Goal: Transaction & Acquisition: Purchase product/service

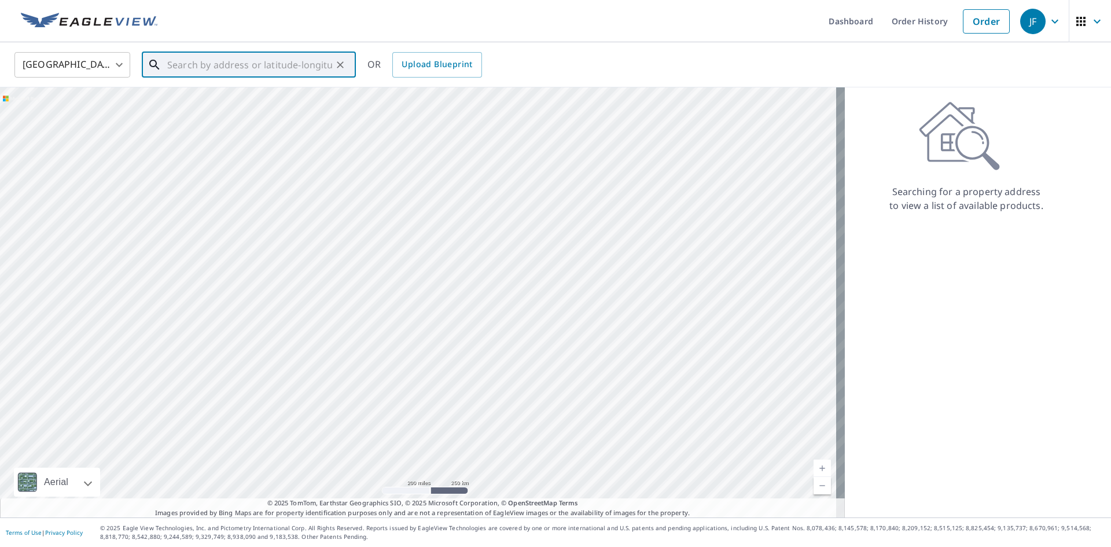
click at [207, 61] on input "text" at bounding box center [249, 65] width 165 height 32
click at [225, 109] on p "[GEOGRAPHIC_DATA], [GEOGRAPHIC_DATA] 07860" at bounding box center [256, 116] width 182 height 23
type input "[STREET_ADDRESS][PERSON_NAME]"
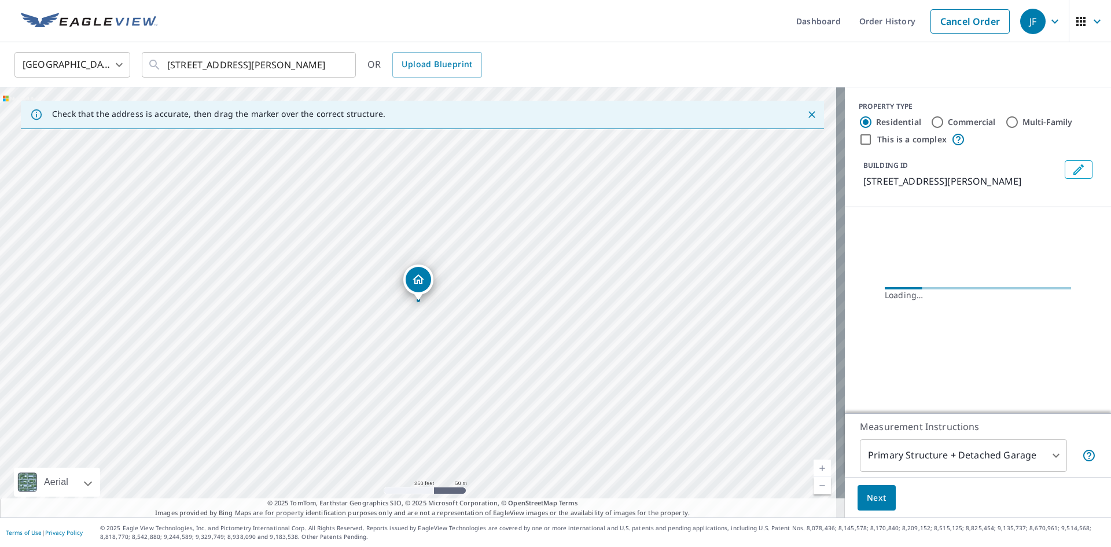
click at [815, 475] on link "Current Level 17, Zoom In" at bounding box center [822, 468] width 17 height 17
click at [815, 475] on link "Current Level 18, Zoom In" at bounding box center [822, 468] width 17 height 17
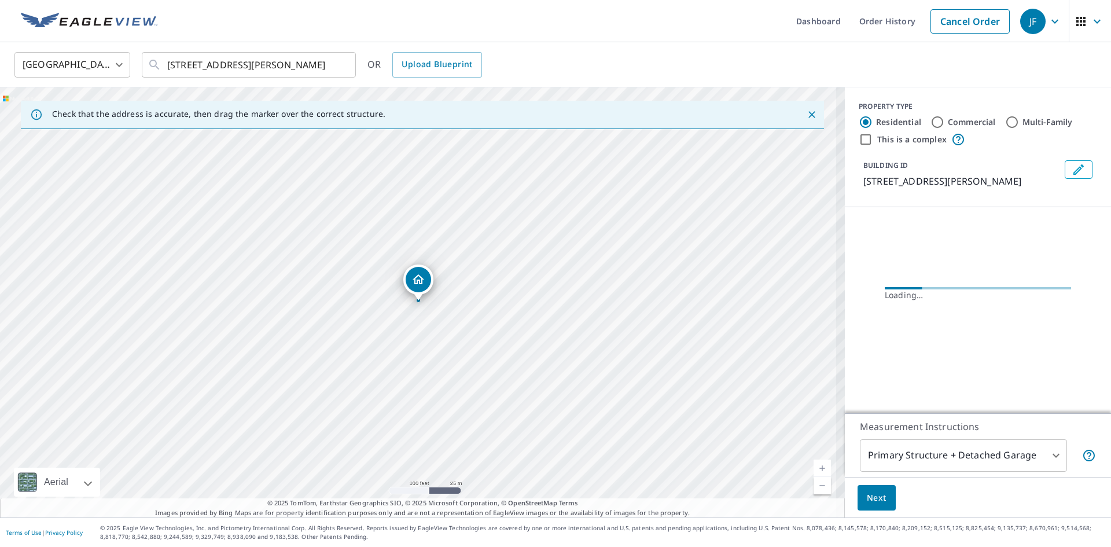
click at [815, 475] on link "Current Level 19, Zoom In" at bounding box center [822, 468] width 17 height 17
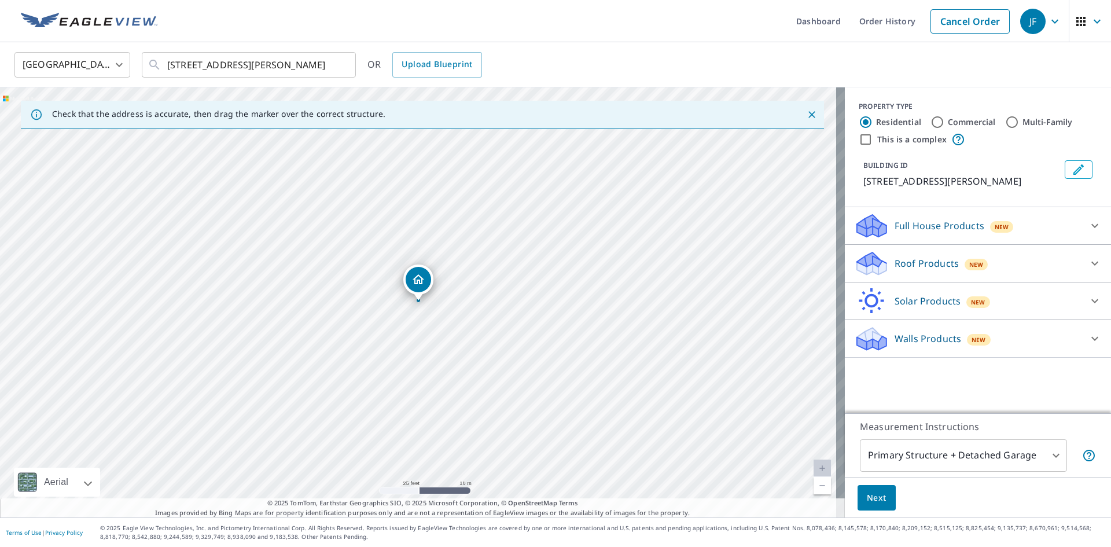
click at [881, 266] on div "Roof Products New" at bounding box center [967, 263] width 227 height 27
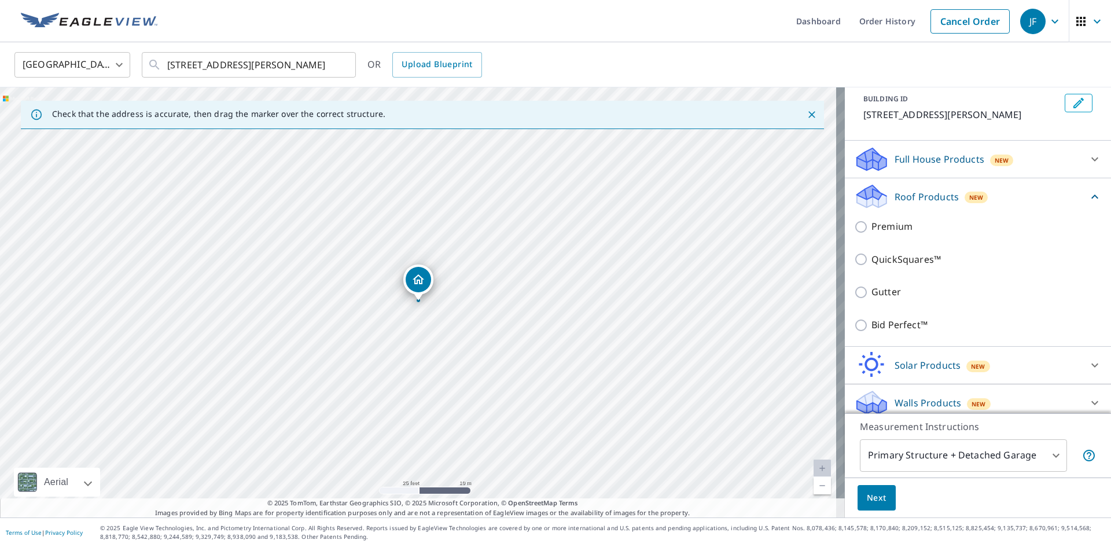
scroll to position [70, 0]
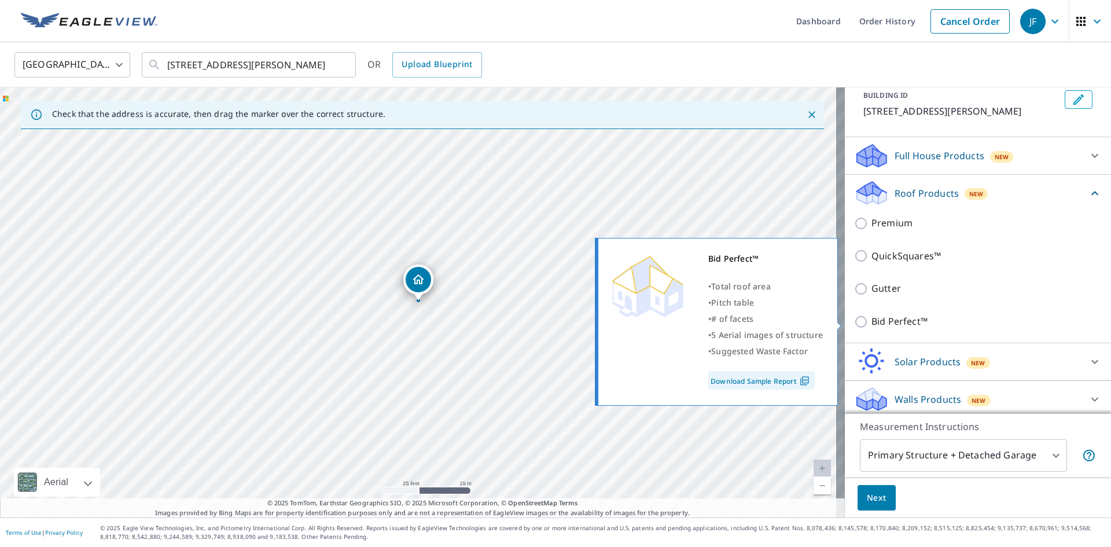
click at [897, 315] on p "Bid Perfect™" at bounding box center [900, 321] width 56 height 14
click at [872, 315] on input "Bid Perfect™" at bounding box center [862, 322] width 17 height 14
checkbox input "true"
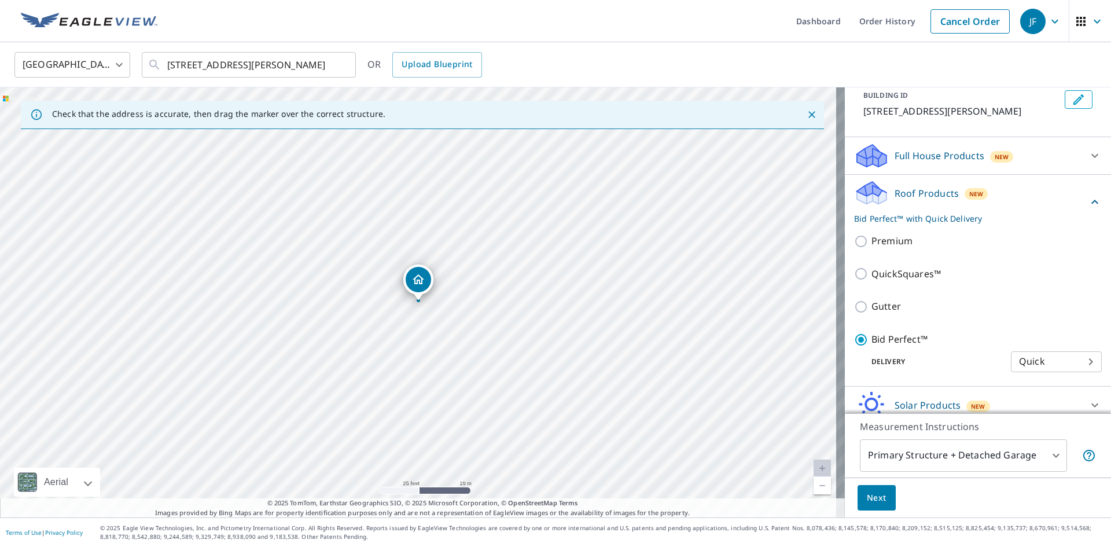
click at [903, 466] on body "JF JF Dashboard Order History Cancel Order JF [GEOGRAPHIC_DATA] [GEOGRAPHIC_DAT…" at bounding box center [555, 273] width 1111 height 547
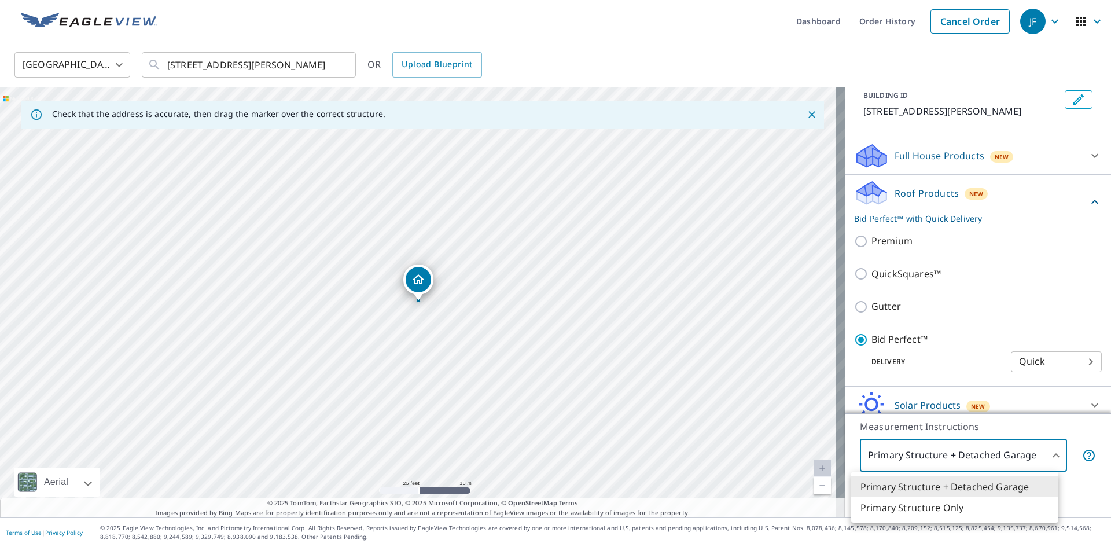
click at [886, 515] on li "Primary Structure Only" at bounding box center [954, 507] width 207 height 21
type input "2"
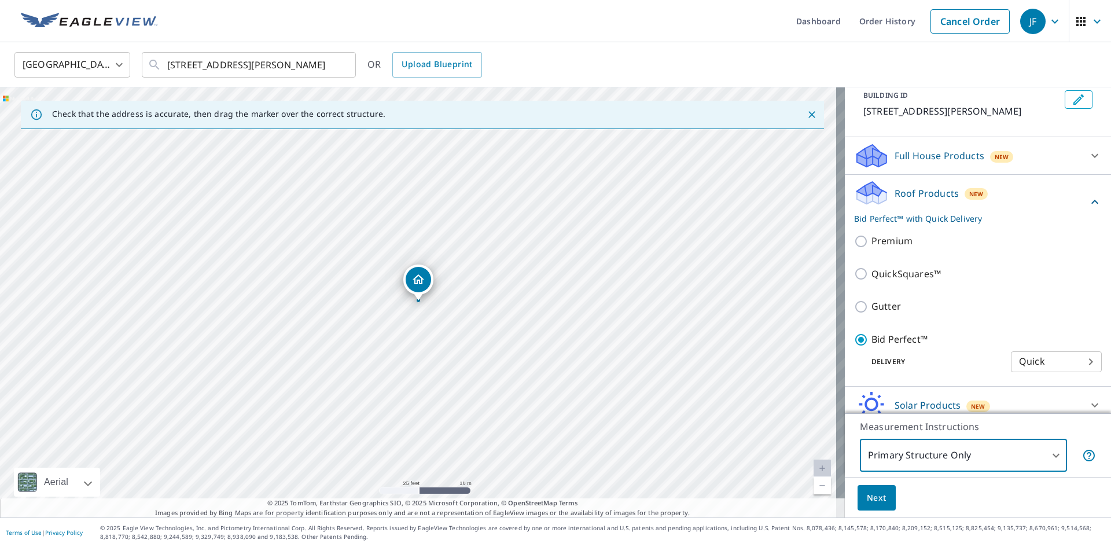
click at [874, 491] on span "Next" at bounding box center [877, 498] width 20 height 14
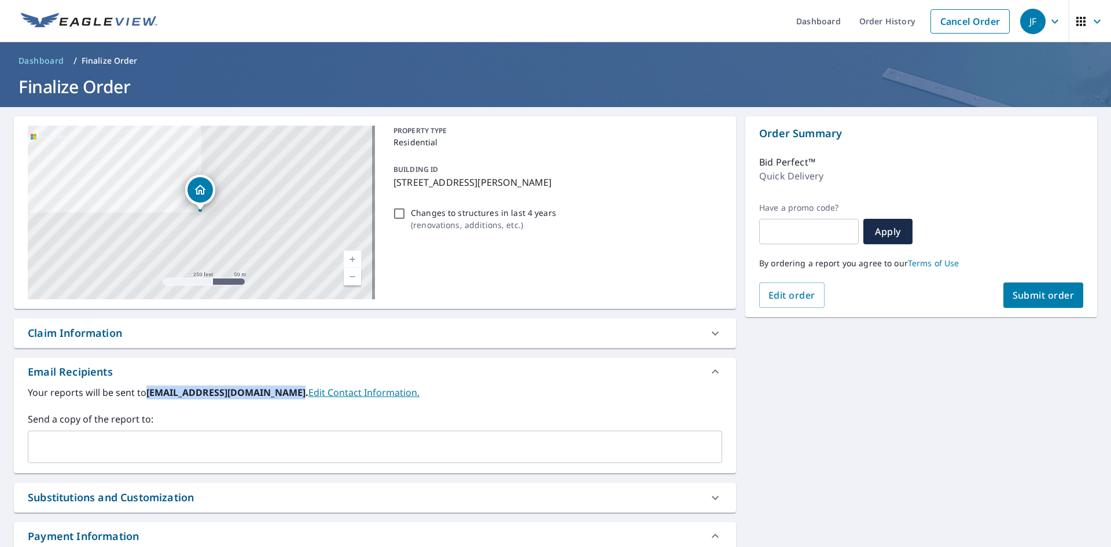
drag, startPoint x: 148, startPoint y: 390, endPoint x: 286, endPoint y: 401, distance: 138.7
click at [286, 401] on div "Your reports will be sent to [EMAIL_ADDRESS][DOMAIN_NAME]. Edit Contact Informa…" at bounding box center [375, 424] width 695 height 78
copy b "[EMAIL_ADDRESS][DOMAIN_NAME]"
click at [259, 463] on div "Your reports will be sent to [EMAIL_ADDRESS][DOMAIN_NAME]. Edit Contact Informa…" at bounding box center [375, 428] width 722 height 87
click at [286, 436] on input "text" at bounding box center [366, 447] width 667 height 22
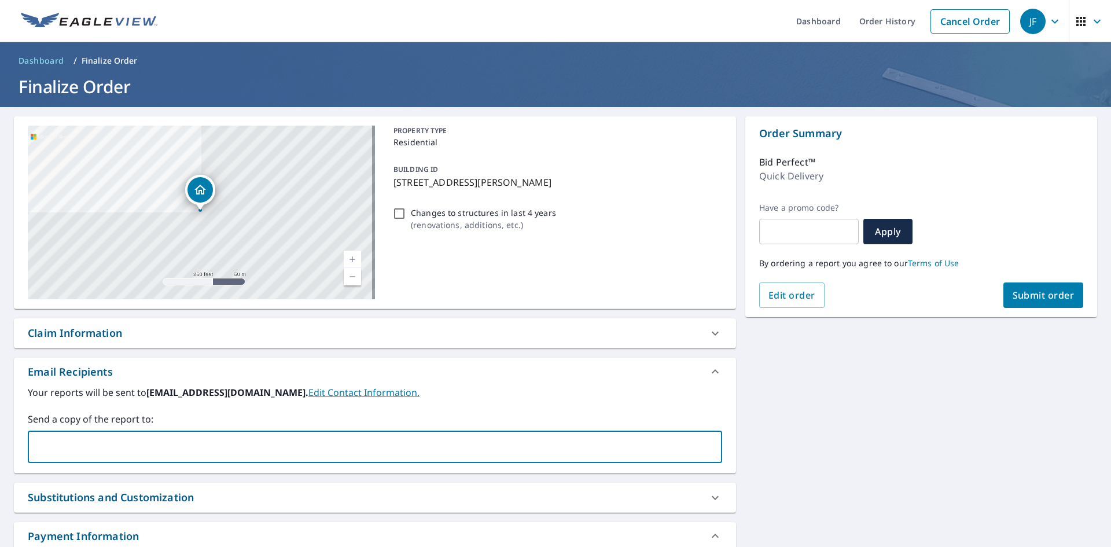
paste input "[EMAIL_ADDRESS][DOMAIN_NAME]"
type input "[EMAIL_ADDRESS][DOMAIN_NAME]"
click at [237, 411] on div "Your reports will be sent to [EMAIL_ADDRESS][DOMAIN_NAME]. Edit Contact Informa…" at bounding box center [375, 424] width 695 height 78
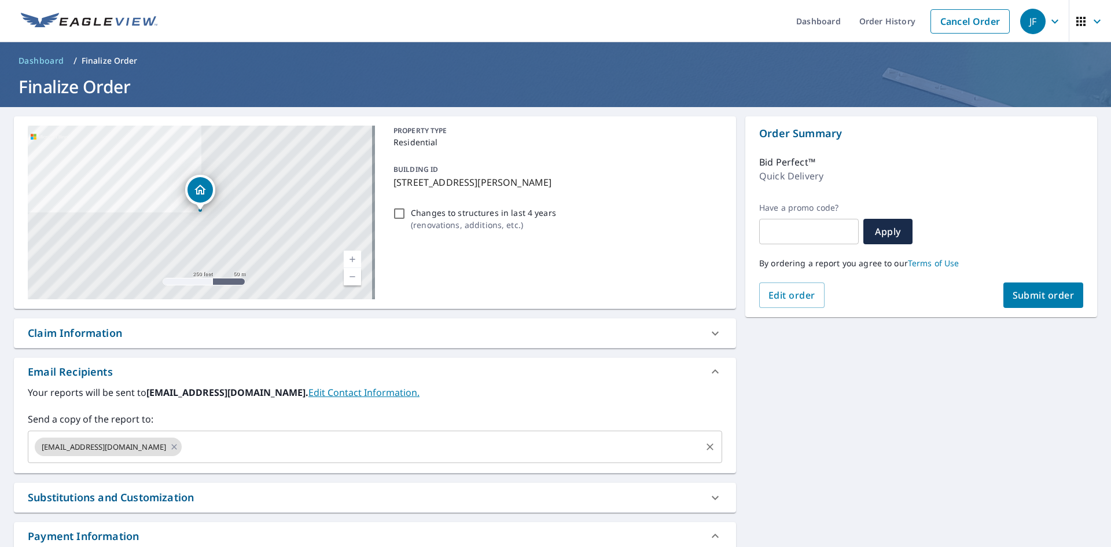
click at [214, 460] on div "[EMAIL_ADDRESS][DOMAIN_NAME] ​" at bounding box center [375, 447] width 695 height 32
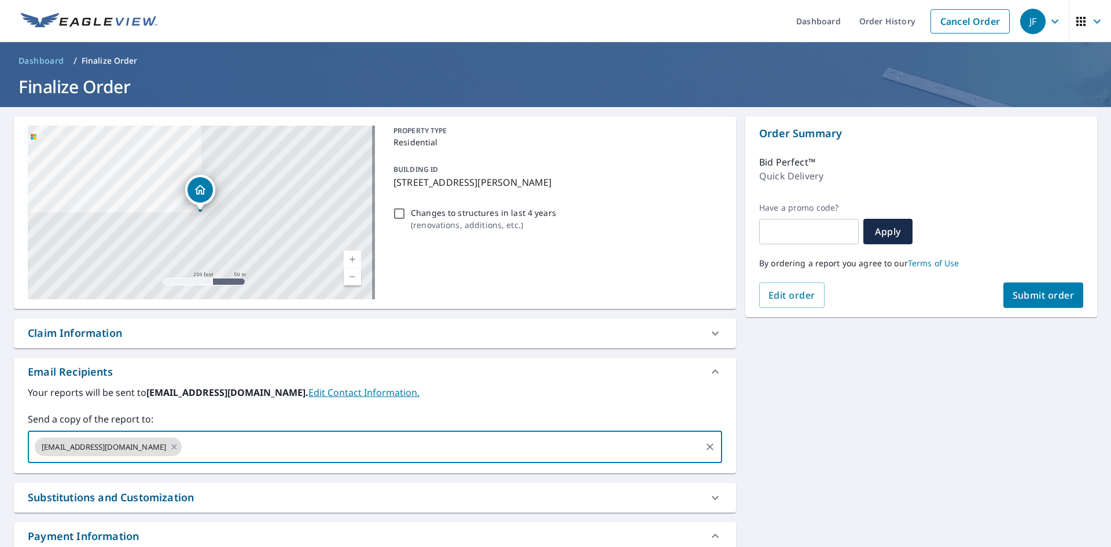
paste input "[EMAIL_ADDRESS][DOMAIN_NAME]"
type input "[EMAIL_ADDRESS][DOMAIN_NAME]"
click at [192, 409] on div "Your reports will be sent to [EMAIL_ADDRESS][DOMAIN_NAME]. Edit Contact Informa…" at bounding box center [375, 424] width 695 height 78
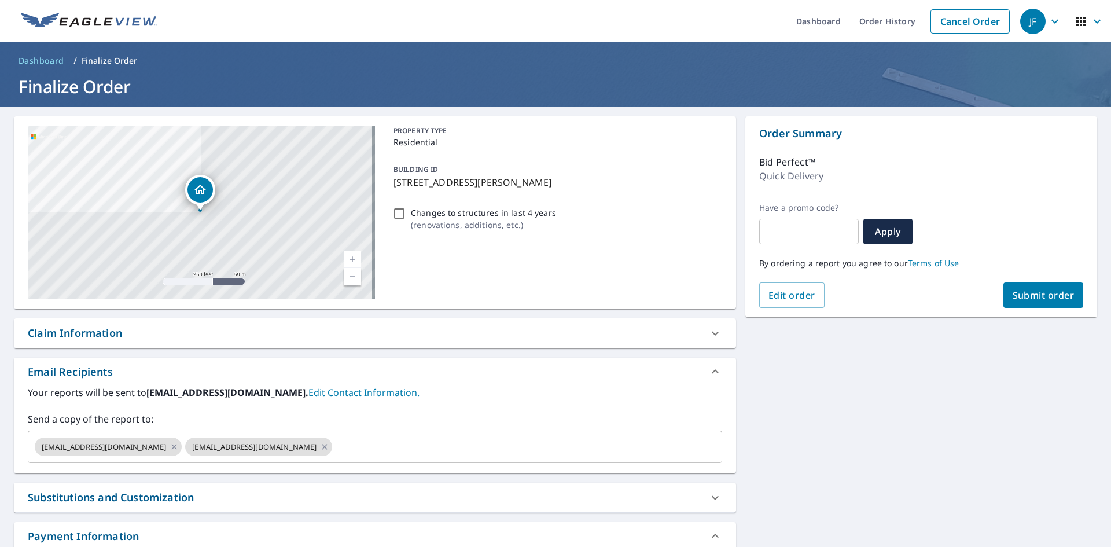
click at [1025, 279] on div "By ordering a report you agree to our Terms of Use" at bounding box center [921, 263] width 324 height 38
click at [1023, 290] on span "Submit order" at bounding box center [1044, 295] width 62 height 13
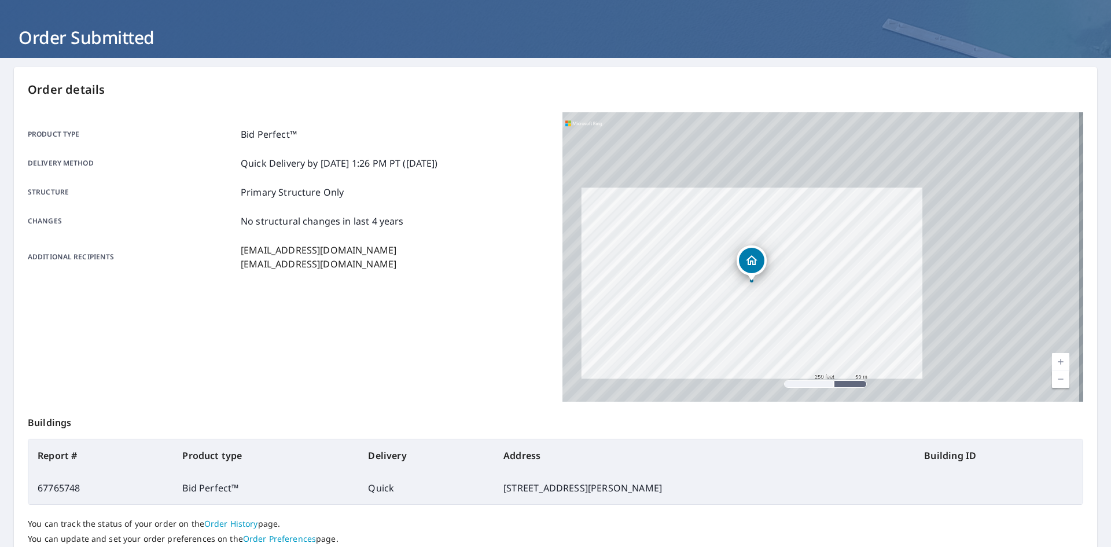
scroll to position [116, 0]
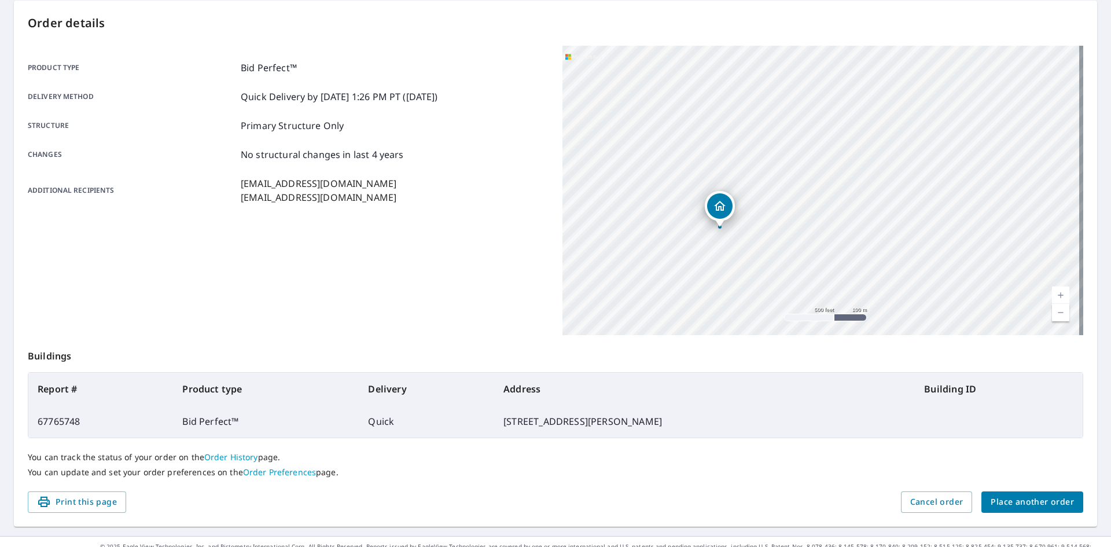
click at [987, 491] on div "Order details Product type Bid Perfect™ Delivery method Quick Delivery by [DATE…" at bounding box center [555, 264] width 1083 height 526
click at [1027, 510] on button "Place another order" at bounding box center [1033, 501] width 102 height 21
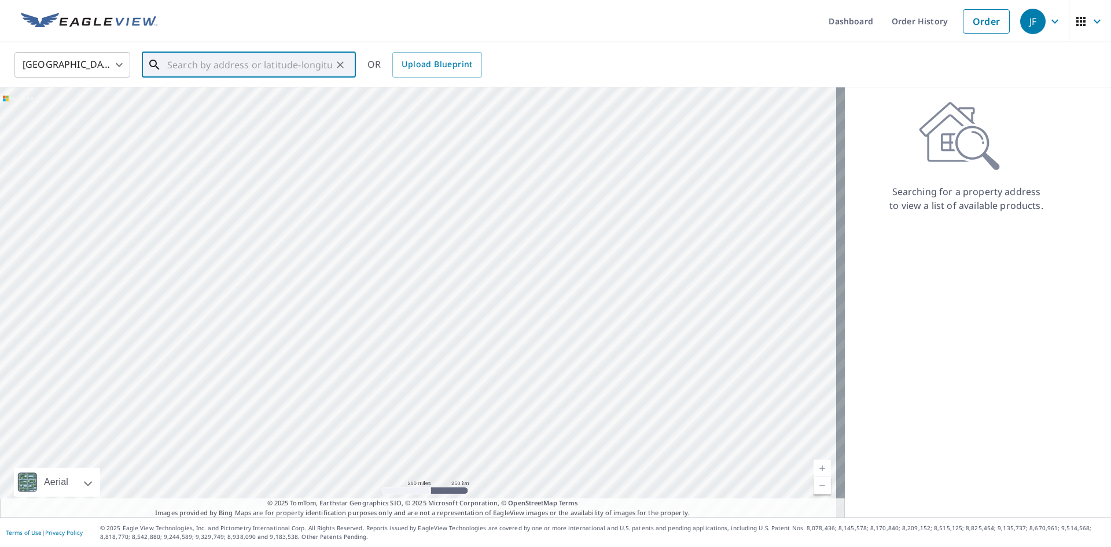
click at [267, 68] on input "text" at bounding box center [249, 65] width 165 height 32
click at [171, 105] on p "[GEOGRAPHIC_DATA]" at bounding box center [256, 111] width 182 height 12
type input "[STREET_ADDRESS][PERSON_NAME]"
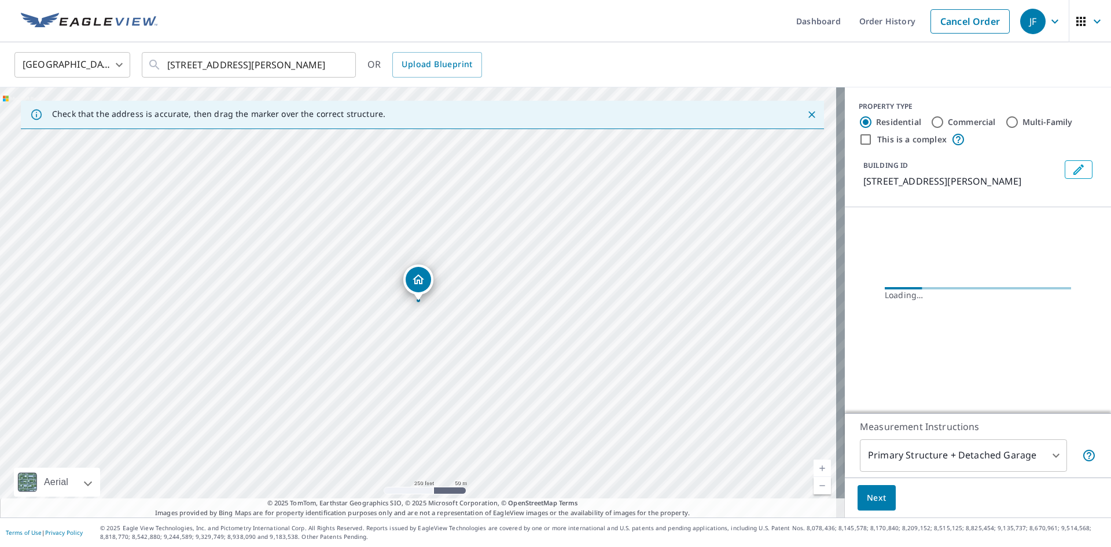
click at [814, 464] on link "Current Level 17, Zoom In" at bounding box center [822, 468] width 17 height 17
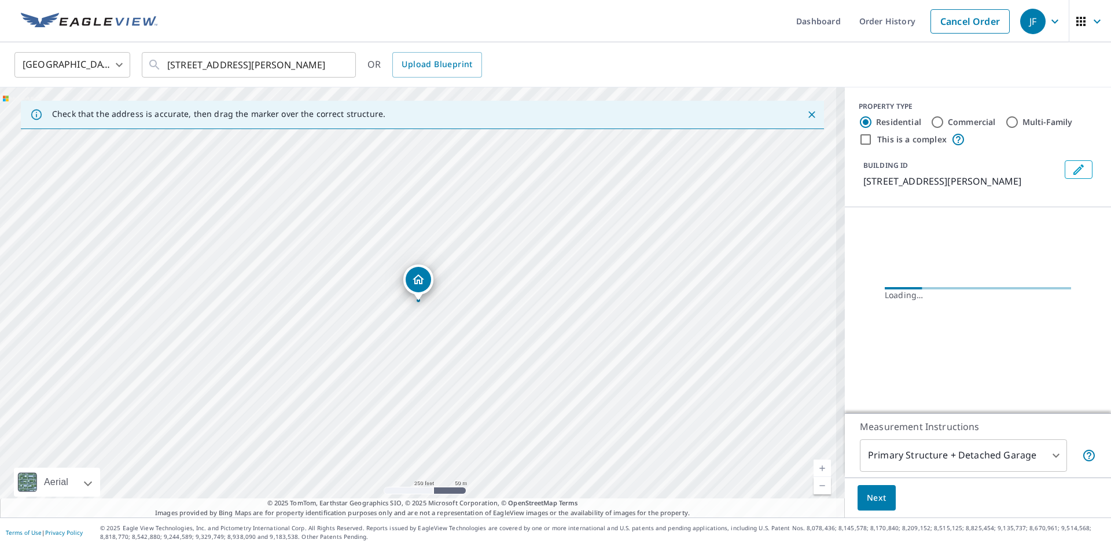
click at [814, 464] on link "Current Level 17, Zoom In" at bounding box center [822, 468] width 17 height 17
click at [814, 464] on link "Current Level 17.80815664202316, Zoom In" at bounding box center [822, 468] width 17 height 17
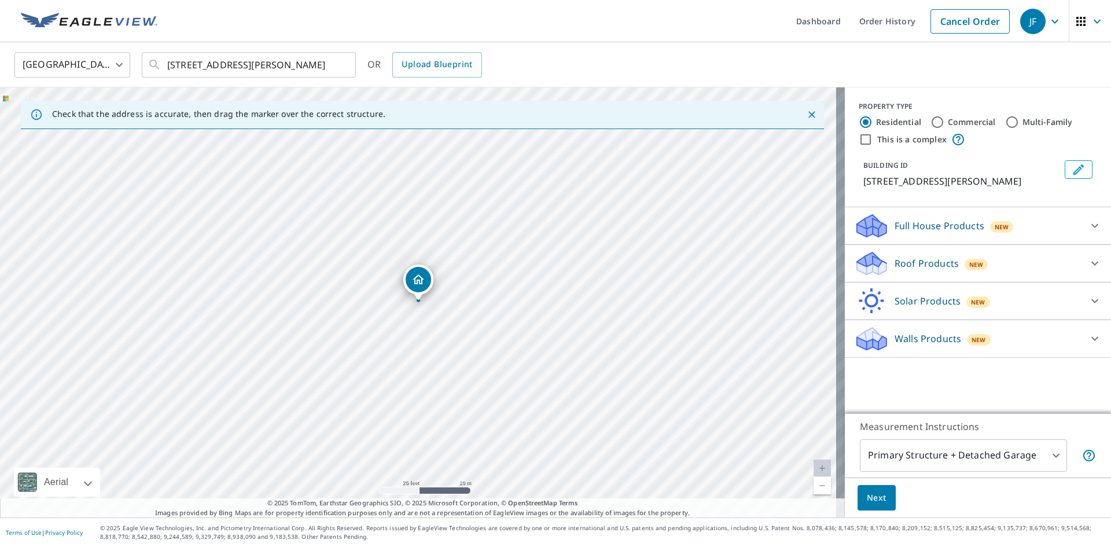
click at [898, 269] on p "Roof Products" at bounding box center [927, 263] width 64 height 14
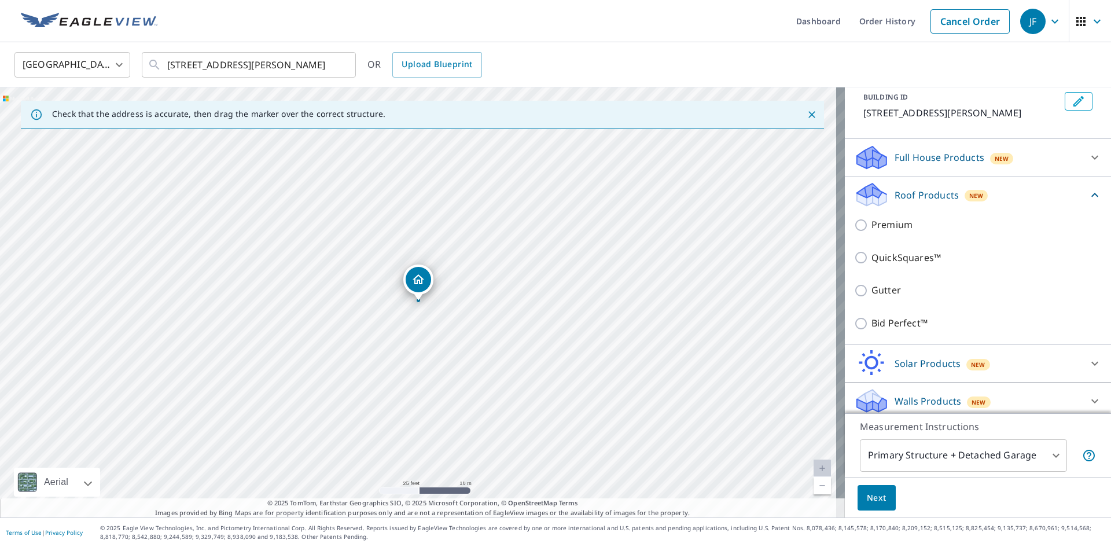
scroll to position [70, 0]
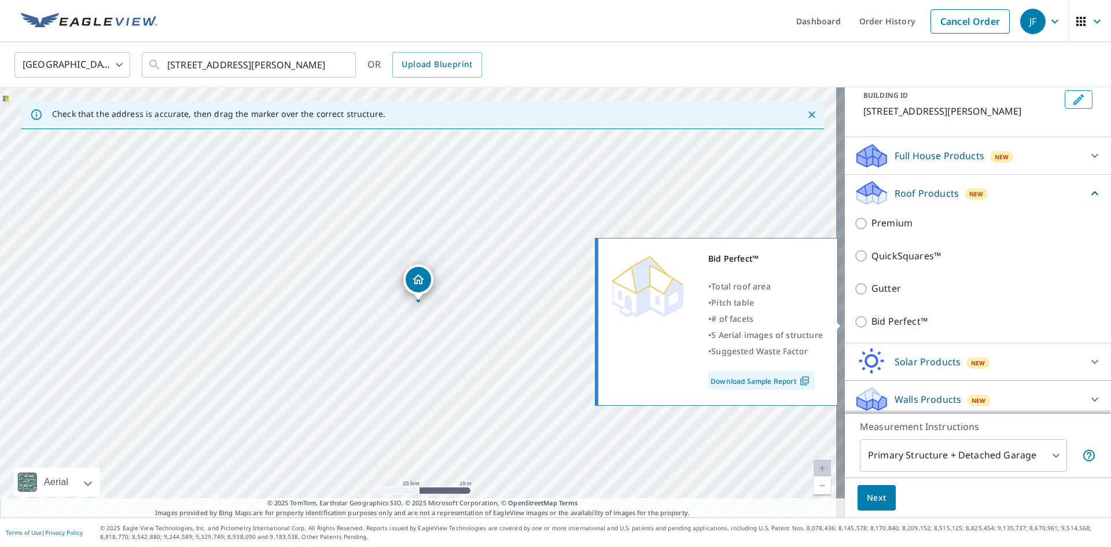
click at [873, 321] on p "Bid Perfect™" at bounding box center [900, 321] width 56 height 14
click at [872, 321] on input "Bid Perfect™" at bounding box center [862, 322] width 17 height 14
checkbox input "true"
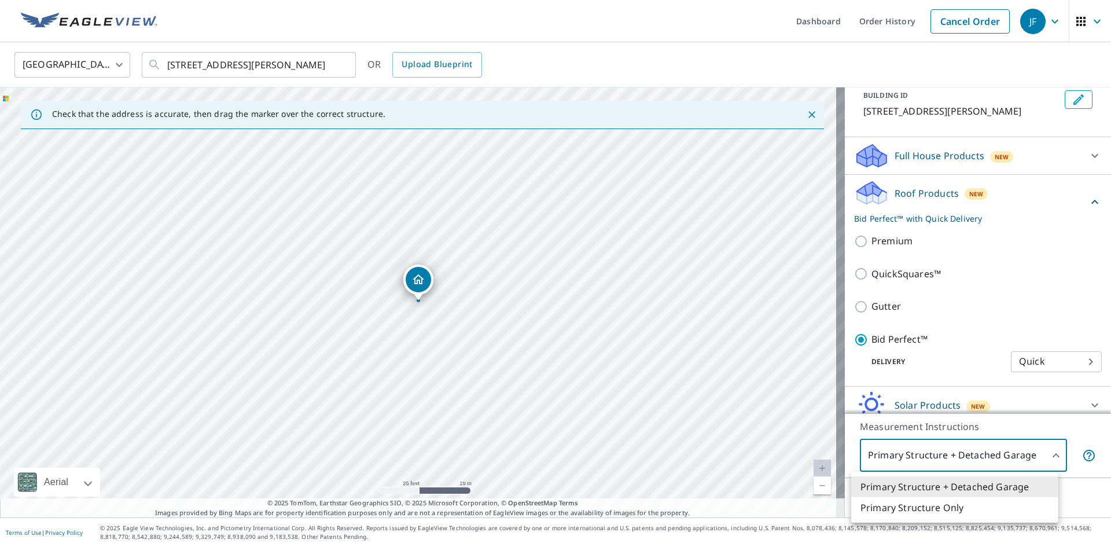
drag, startPoint x: 891, startPoint y: 463, endPoint x: 877, endPoint y: 495, distance: 34.5
click at [891, 464] on body "JF JF Dashboard Order History Cancel Order JF [GEOGRAPHIC_DATA] [GEOGRAPHIC_DAT…" at bounding box center [555, 273] width 1111 height 547
click at [877, 502] on li "Primary Structure Only" at bounding box center [954, 507] width 207 height 21
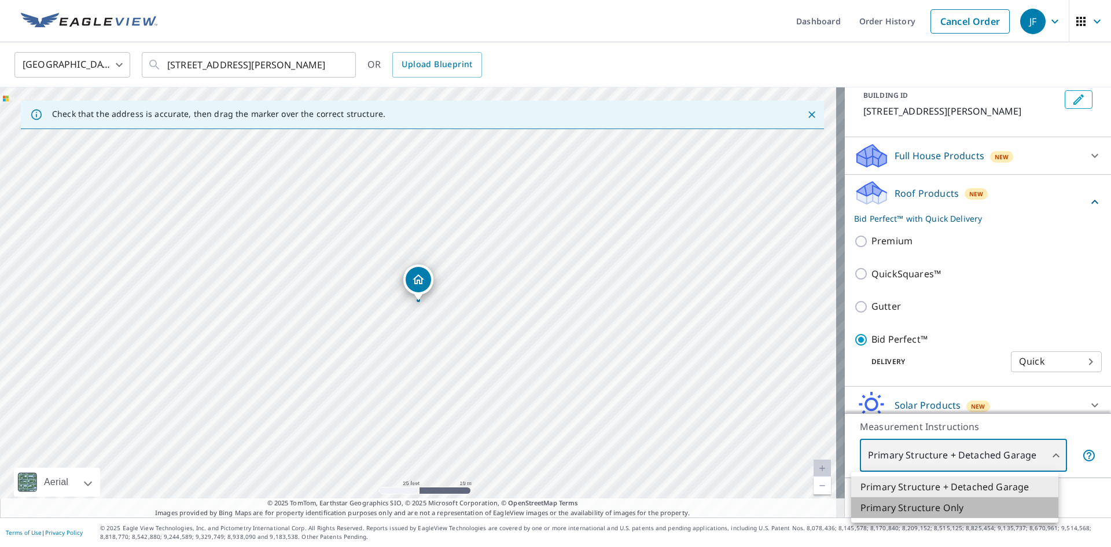
type input "2"
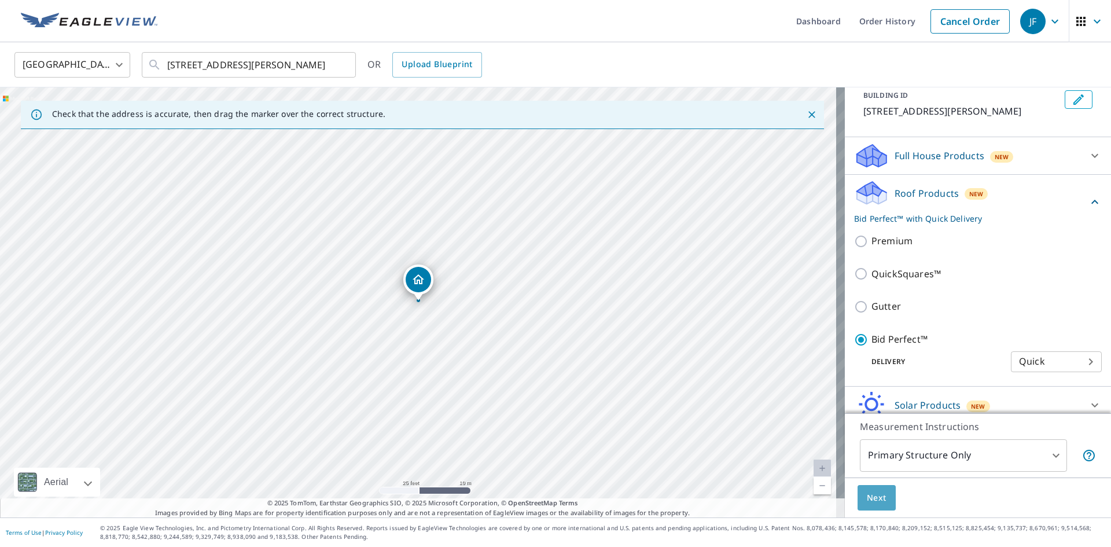
click at [867, 491] on span "Next" at bounding box center [877, 498] width 20 height 14
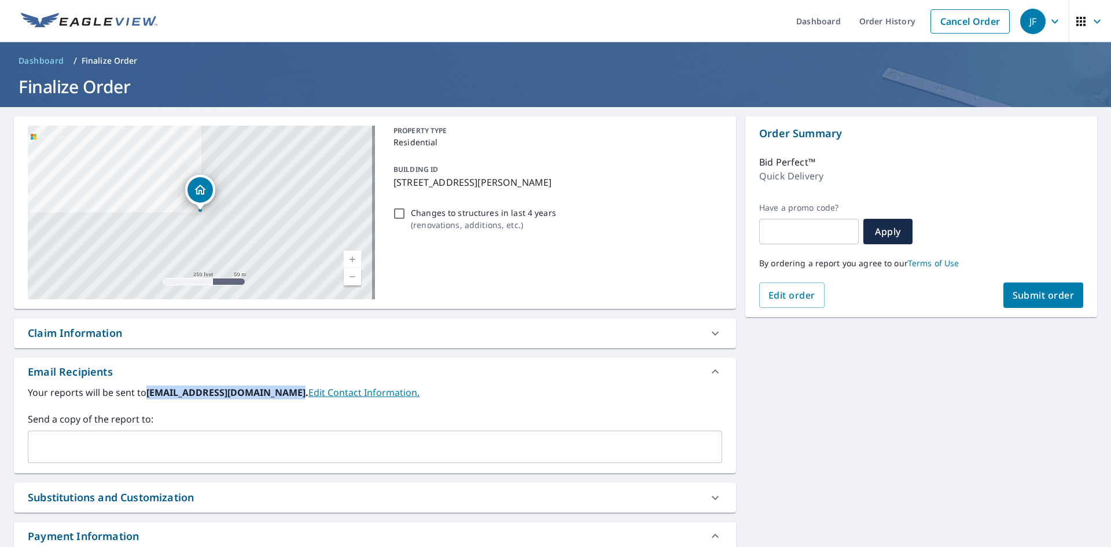
drag, startPoint x: 148, startPoint y: 392, endPoint x: 288, endPoint y: 395, distance: 140.1
click at [288, 395] on b "[EMAIL_ADDRESS][DOMAIN_NAME]." at bounding box center [227, 392] width 162 height 13
copy b "[EMAIL_ADDRESS][DOMAIN_NAME]"
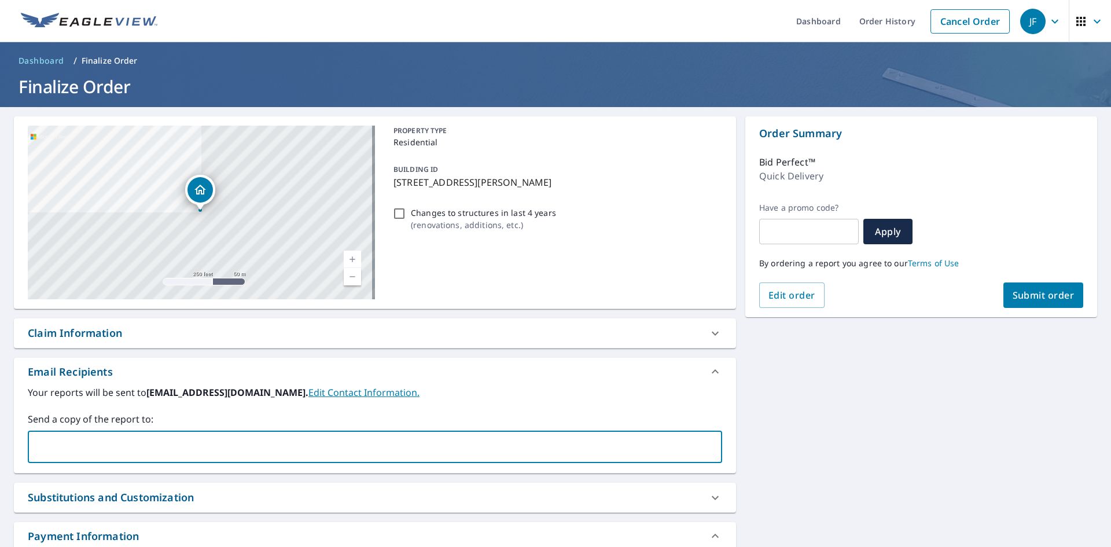
click at [246, 450] on input "text" at bounding box center [366, 447] width 667 height 22
paste input "[EMAIL_ADDRESS][DOMAIN_NAME]"
type input "[EMAIL_ADDRESS][DOMAIN_NAME]"
click at [164, 414] on label "Send a copy of the report to:" at bounding box center [375, 419] width 695 height 14
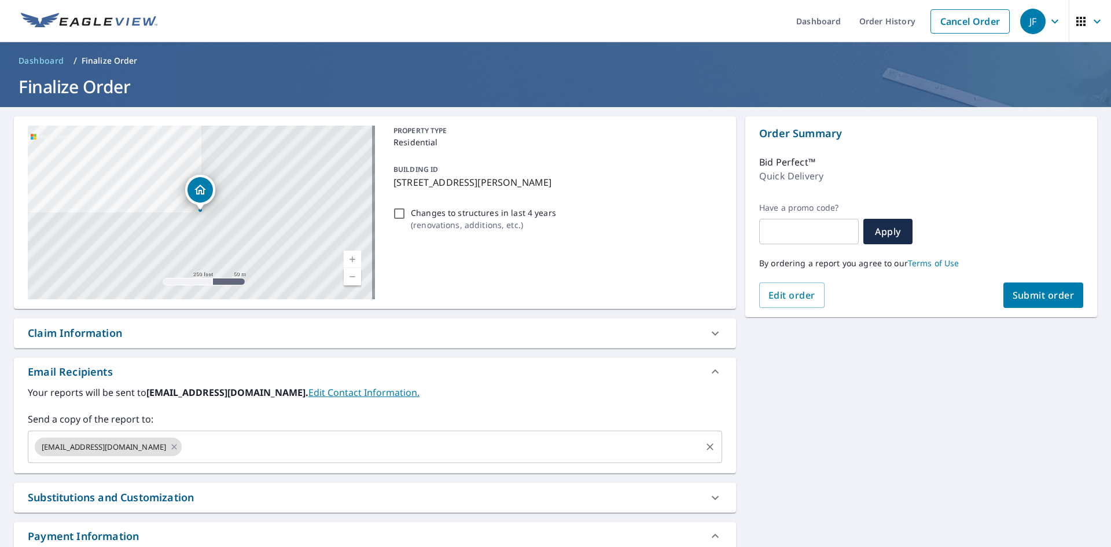
click at [214, 453] on input "text" at bounding box center [441, 447] width 516 height 22
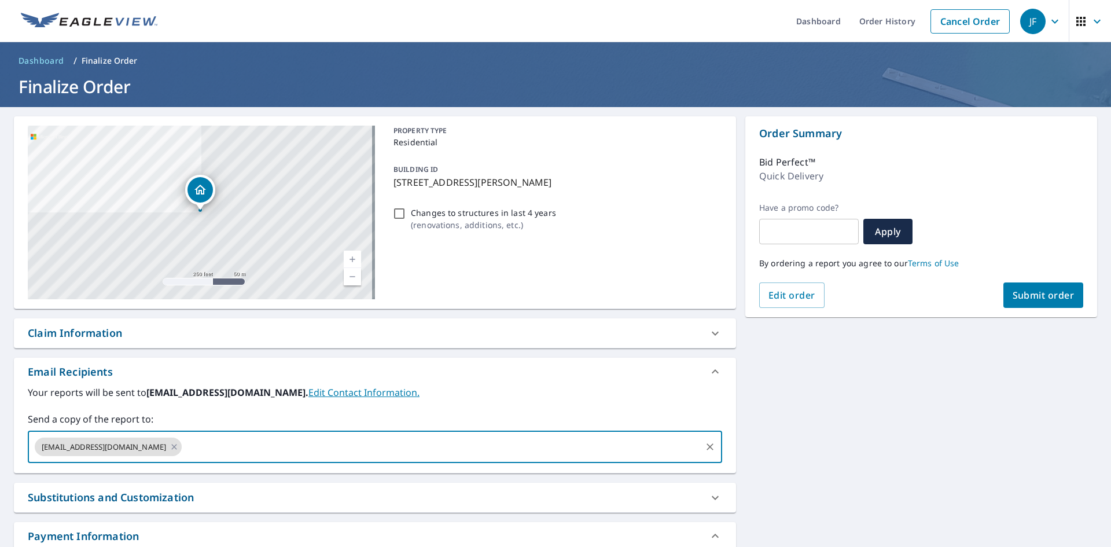
paste input "[EMAIL_ADDRESS][DOMAIN_NAME]"
type input "[EMAIL_ADDRESS][DOMAIN_NAME]"
click at [194, 410] on div "Your reports will be sent to [EMAIL_ADDRESS][DOMAIN_NAME]. Edit Contact Informa…" at bounding box center [375, 424] width 695 height 78
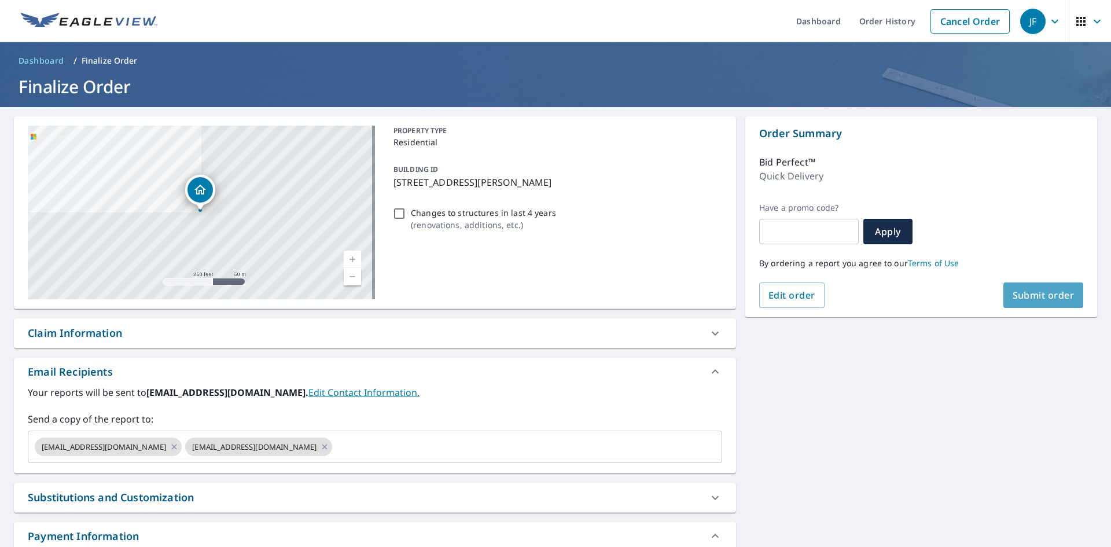
click at [1027, 288] on button "Submit order" at bounding box center [1044, 294] width 80 height 25
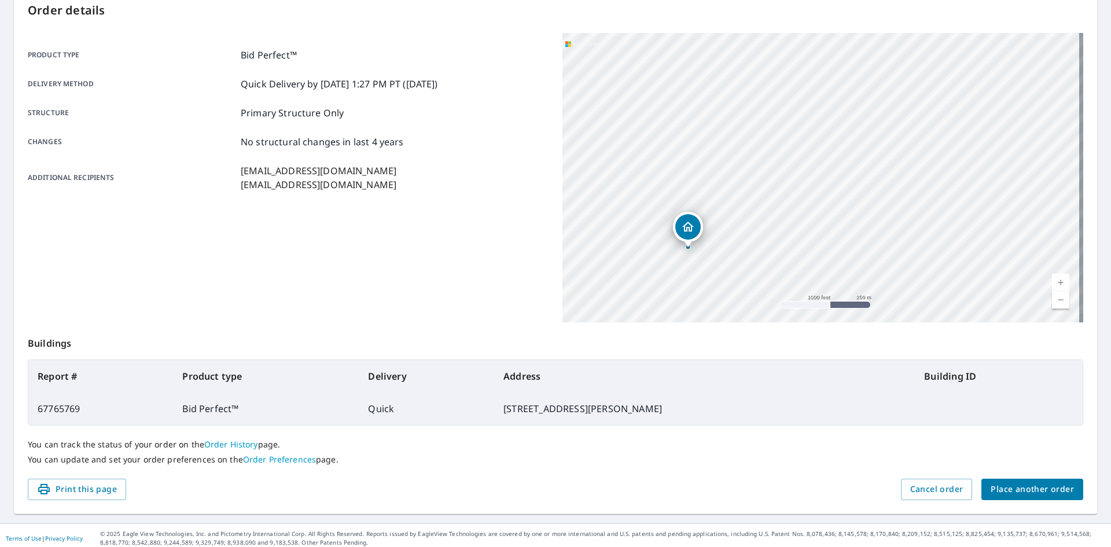
scroll to position [134, 0]
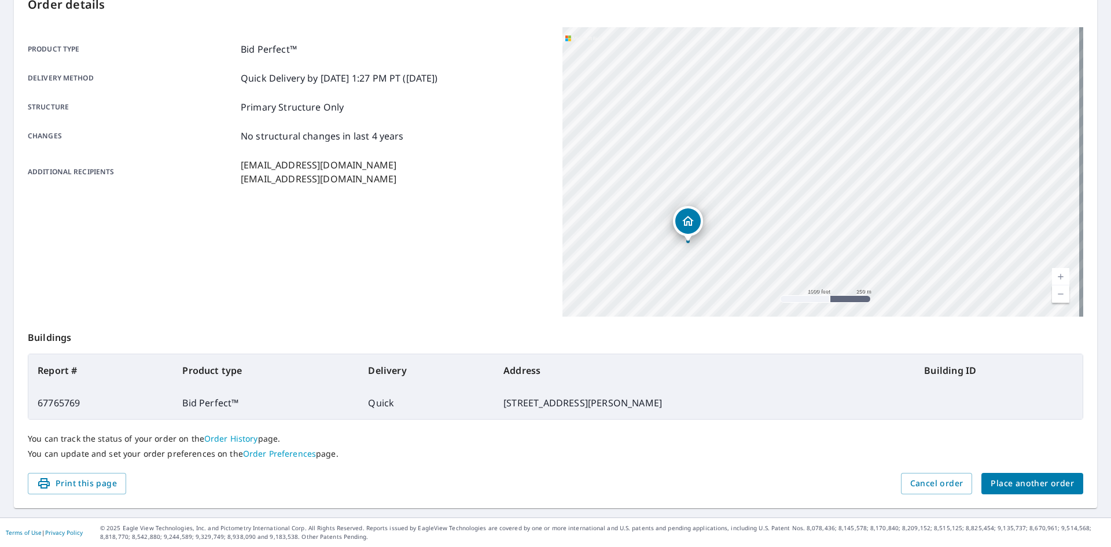
click at [998, 475] on button "Place another order" at bounding box center [1033, 483] width 102 height 21
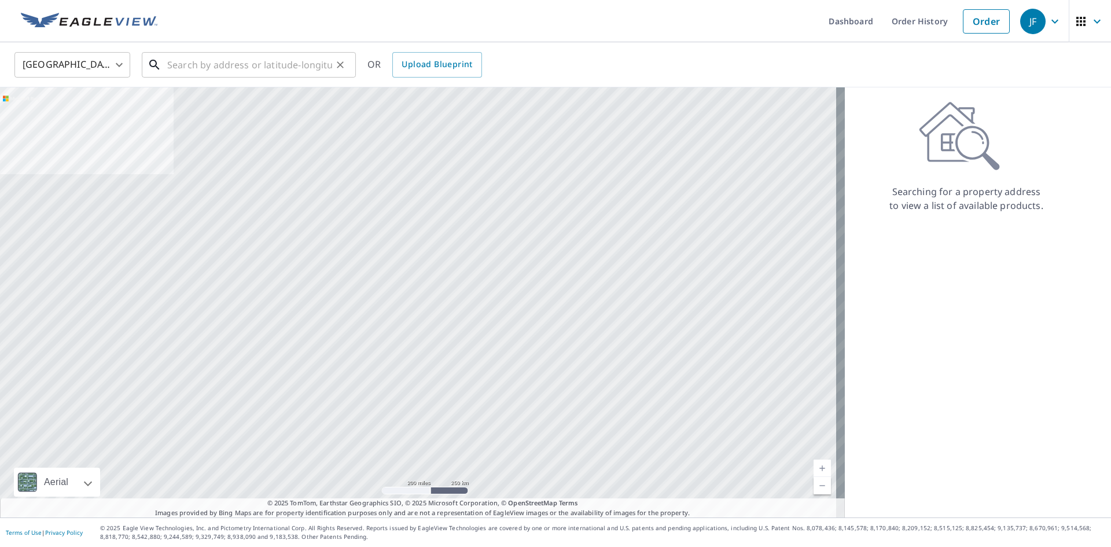
click at [222, 67] on input "text" at bounding box center [249, 65] width 165 height 32
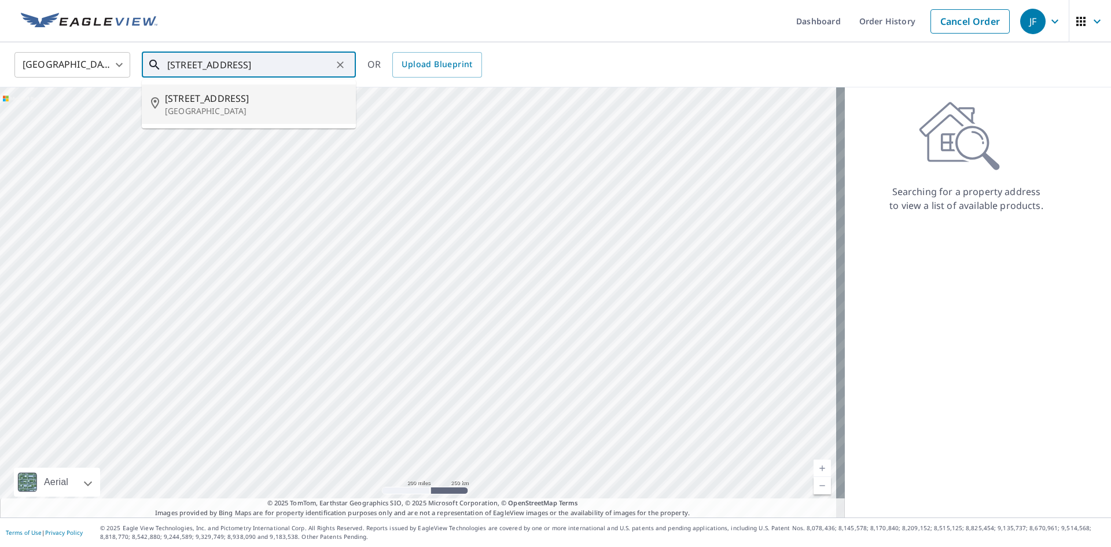
click at [228, 112] on p "[GEOGRAPHIC_DATA]" at bounding box center [256, 111] width 182 height 12
type input "[STREET_ADDRESS]"
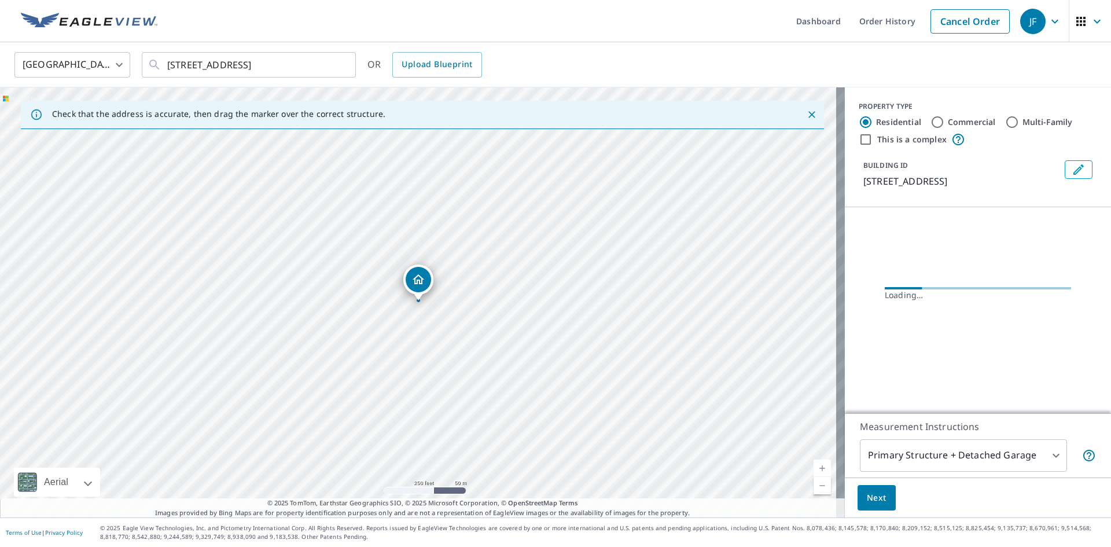
click at [818, 460] on link "Current Level 17, Zoom In" at bounding box center [822, 468] width 17 height 17
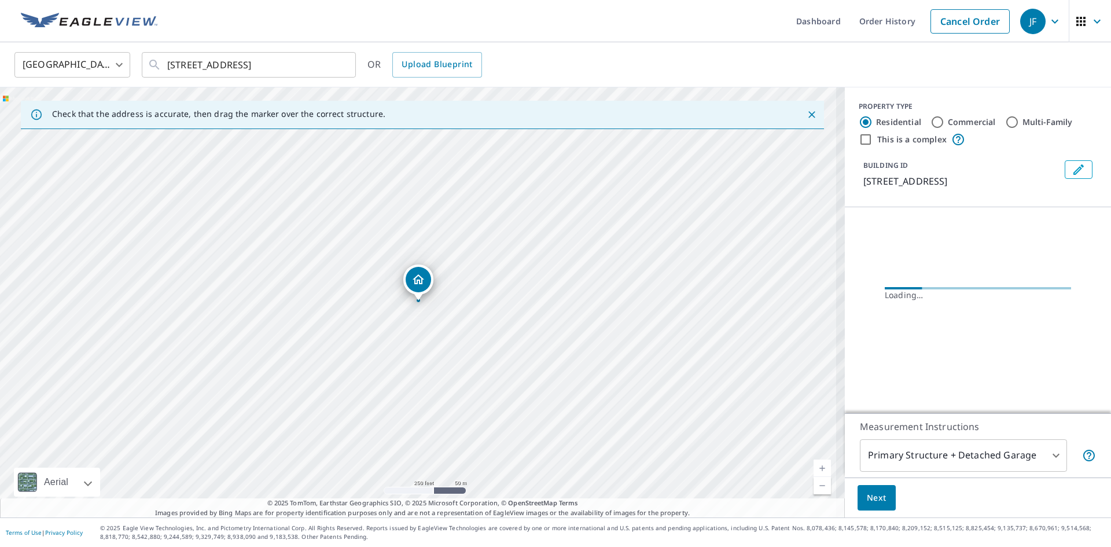
click at [818, 460] on link "Current Level 17, Zoom In" at bounding box center [822, 468] width 17 height 17
click at [818, 460] on link "Current Level 19, Zoom In" at bounding box center [822, 468] width 17 height 17
click at [818, 460] on link "Current Level 19, Zoom In Disabled" at bounding box center [822, 468] width 17 height 17
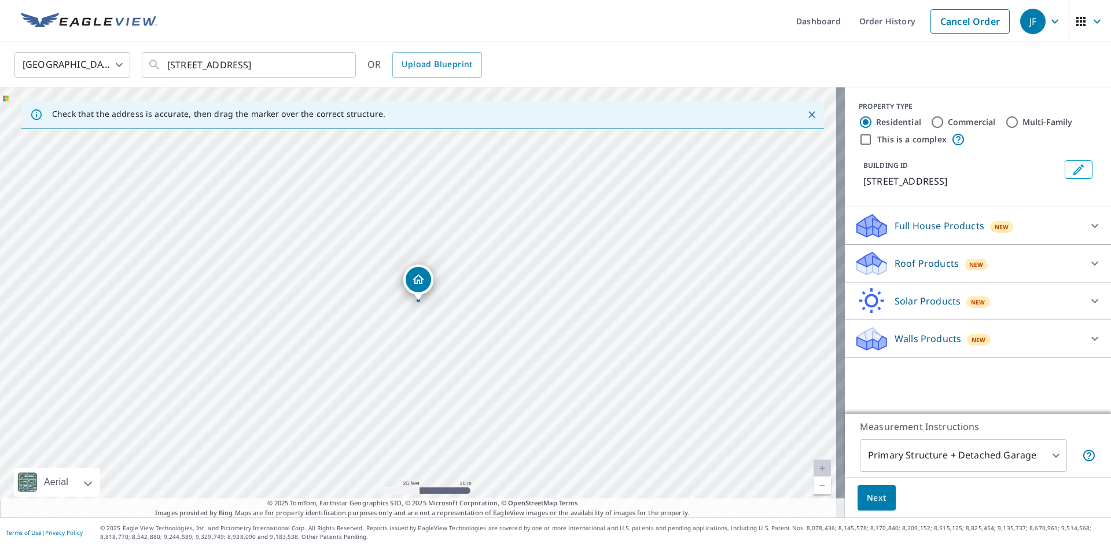
click at [900, 265] on p "Roof Products" at bounding box center [927, 263] width 64 height 14
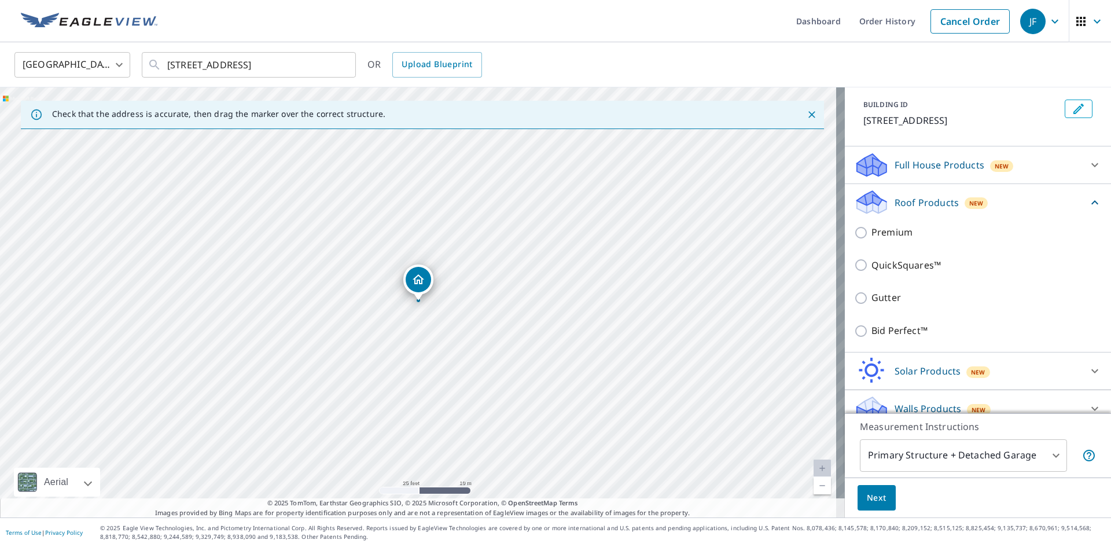
scroll to position [72, 0]
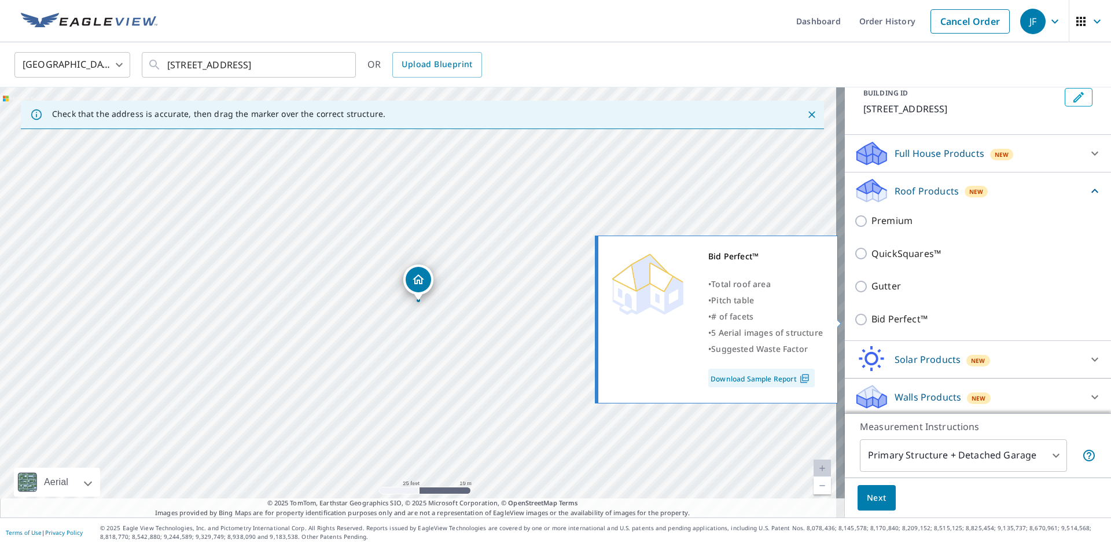
click at [881, 321] on p "Bid Perfect™" at bounding box center [900, 319] width 56 height 14
click at [872, 321] on input "Bid Perfect™" at bounding box center [862, 320] width 17 height 14
checkbox input "true"
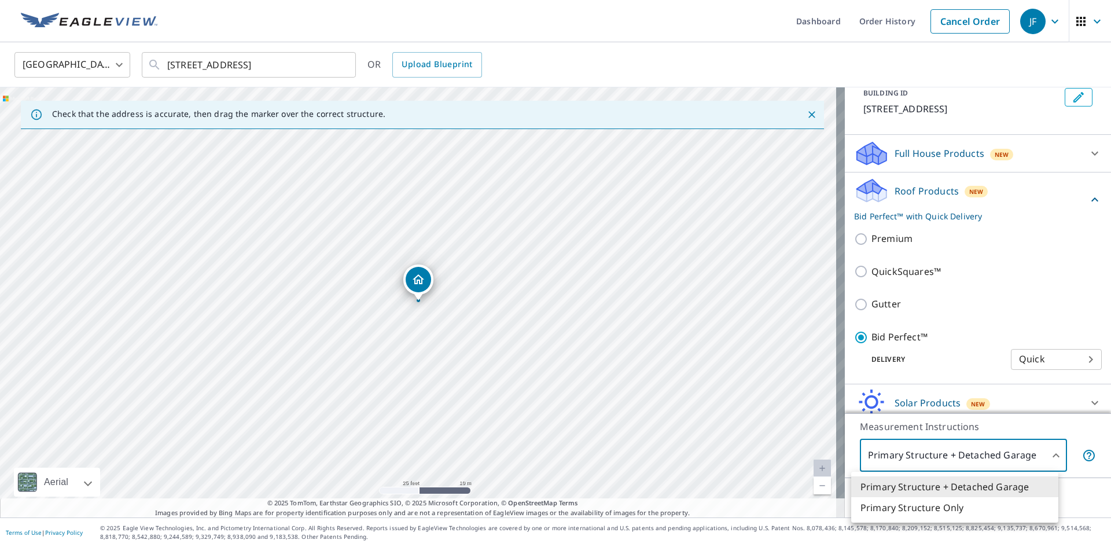
click at [899, 465] on body "JF JF Dashboard Order History Cancel Order JF [GEOGRAPHIC_DATA] [GEOGRAPHIC_DAT…" at bounding box center [555, 273] width 1111 height 547
click at [884, 510] on li "Primary Structure Only" at bounding box center [954, 507] width 207 height 21
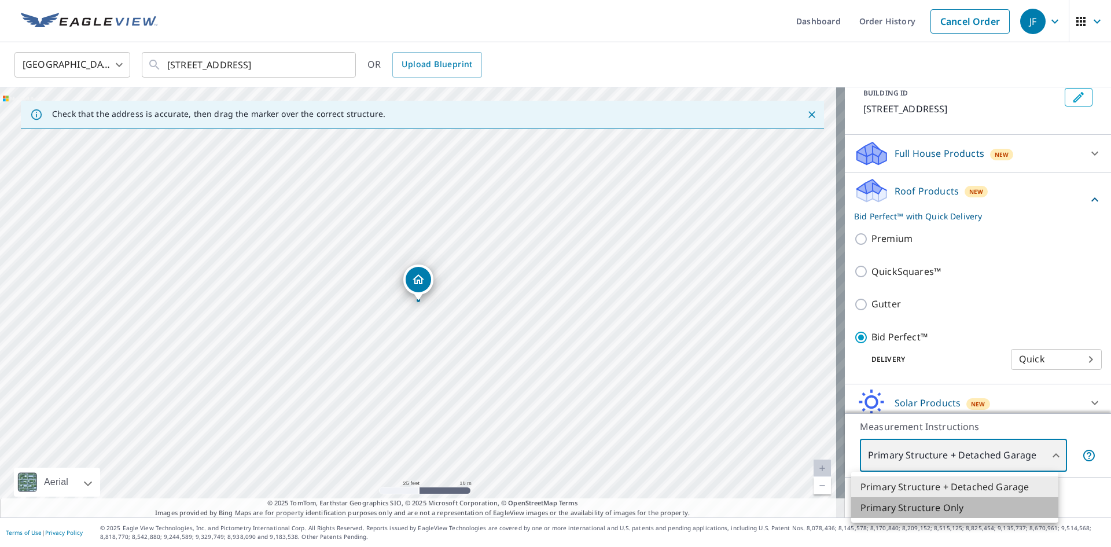
type input "2"
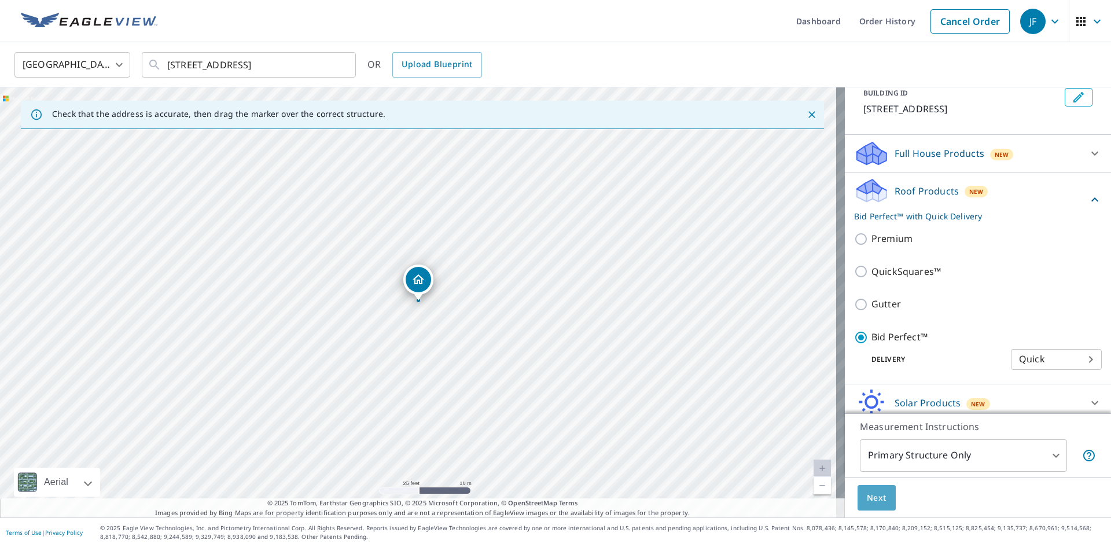
click at [876, 498] on span "Next" at bounding box center [877, 498] width 20 height 14
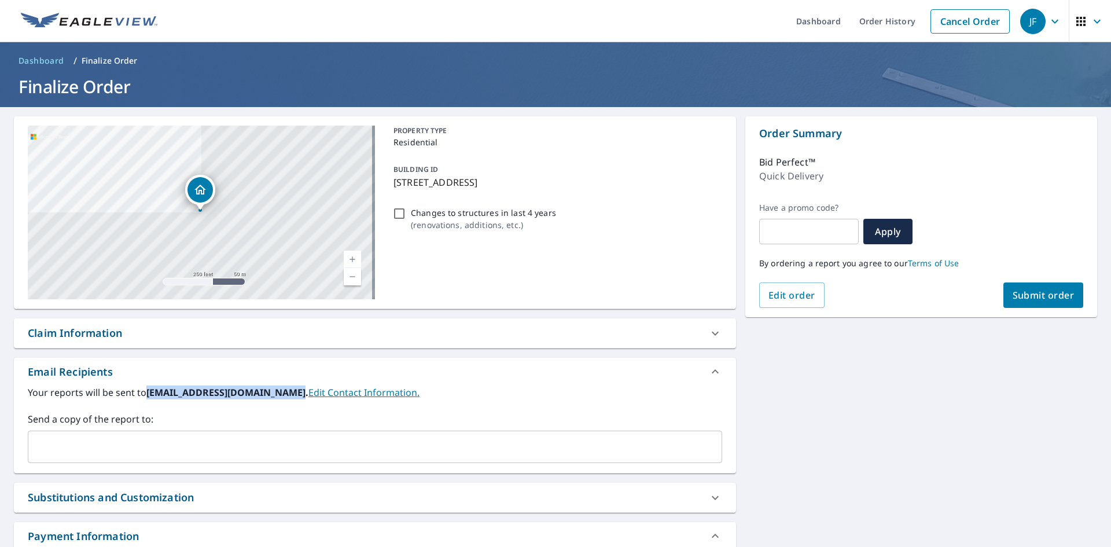
drag, startPoint x: 148, startPoint y: 389, endPoint x: 289, endPoint y: 399, distance: 141.6
click at [289, 399] on label "Your reports will be sent to [EMAIL_ADDRESS][DOMAIN_NAME]. Edit Contact Informa…" at bounding box center [375, 392] width 695 height 14
copy b "[EMAIL_ADDRESS][DOMAIN_NAME]"
click at [262, 465] on div "Your reports will be sent to [EMAIL_ADDRESS][DOMAIN_NAME]. Edit Contact Informa…" at bounding box center [375, 428] width 722 height 87
click at [251, 433] on div "​" at bounding box center [375, 447] width 695 height 32
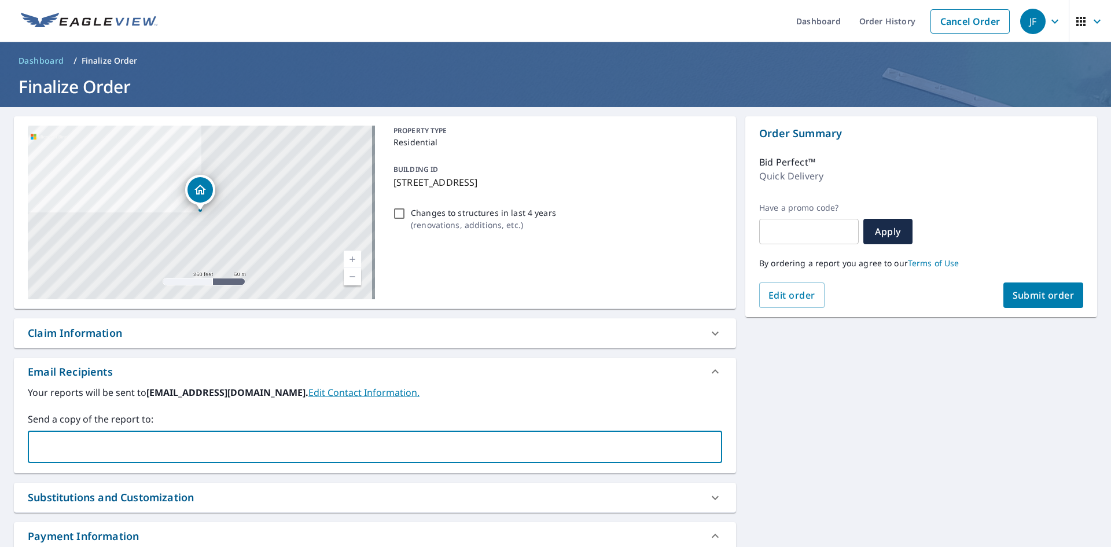
paste input "[EMAIL_ADDRESS][DOMAIN_NAME]"
type input "[EMAIL_ADDRESS][DOMAIN_NAME]"
click at [199, 403] on div "Your reports will be sent to [EMAIL_ADDRESS][DOMAIN_NAME]. Edit Contact Informa…" at bounding box center [375, 424] width 695 height 78
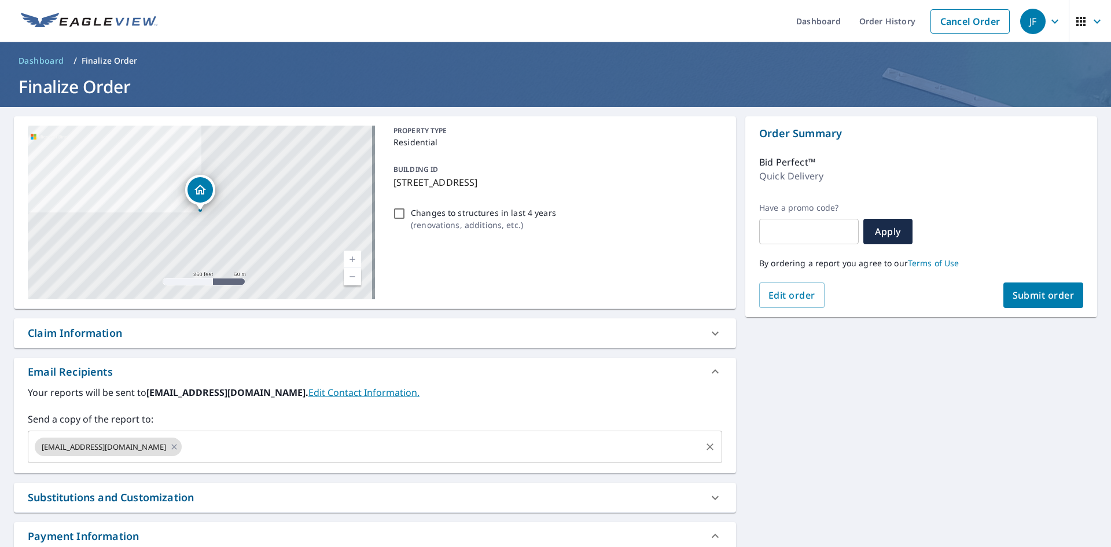
click at [193, 448] on input "text" at bounding box center [441, 447] width 516 height 22
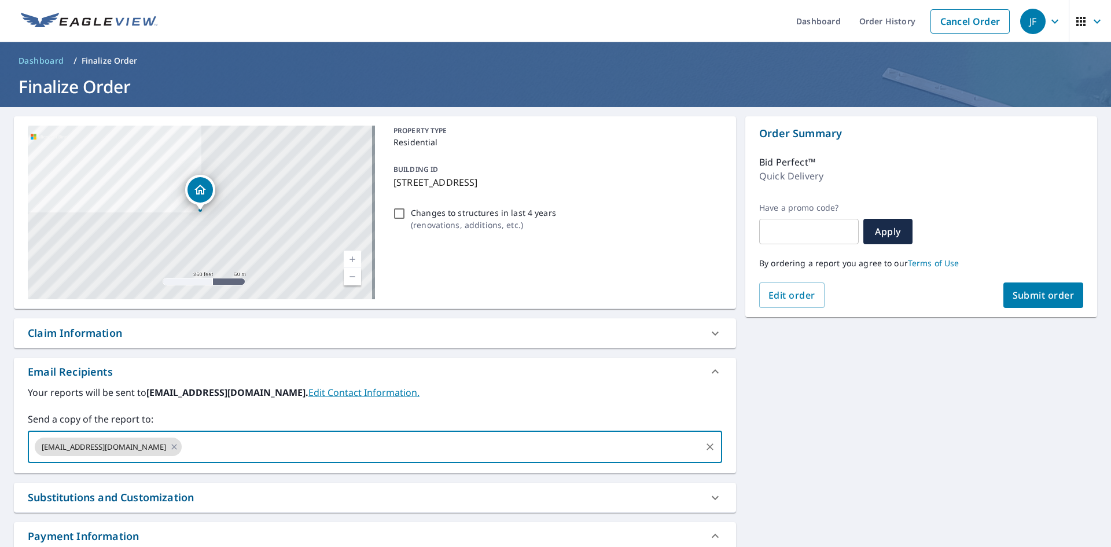
paste input "[EMAIL_ADDRESS][DOMAIN_NAME]"
type input "[EMAIL_ADDRESS][DOMAIN_NAME]"
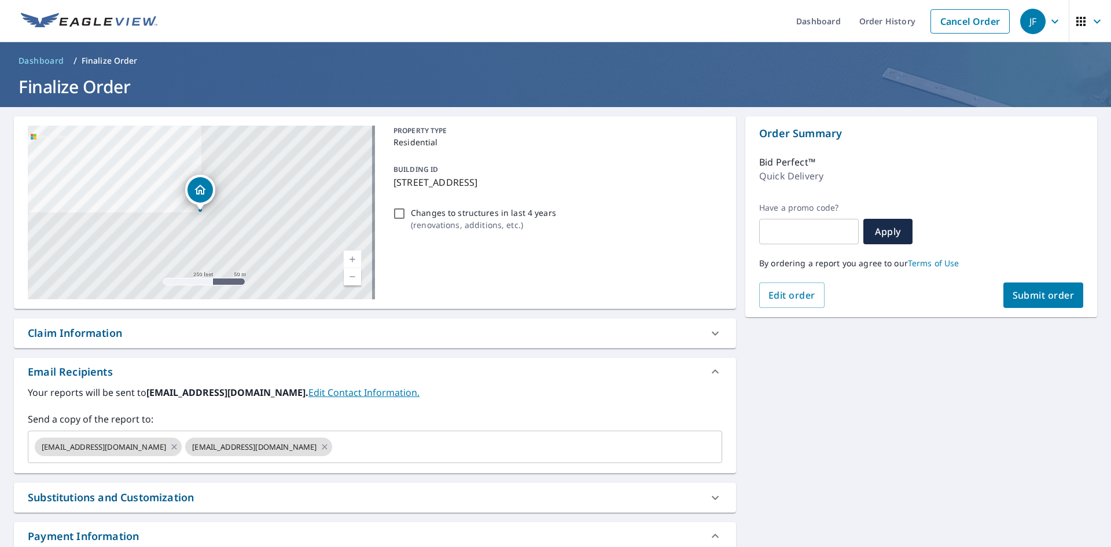
click at [181, 417] on label "Send a copy of the report to:" at bounding box center [375, 419] width 695 height 14
click at [1044, 293] on span "Submit order" at bounding box center [1044, 295] width 62 height 13
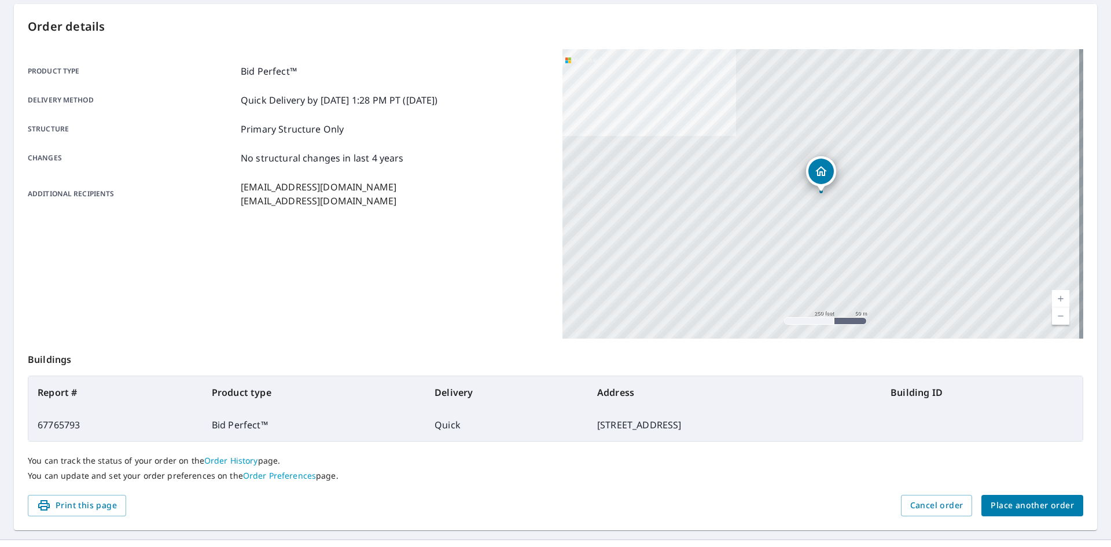
scroll to position [134, 0]
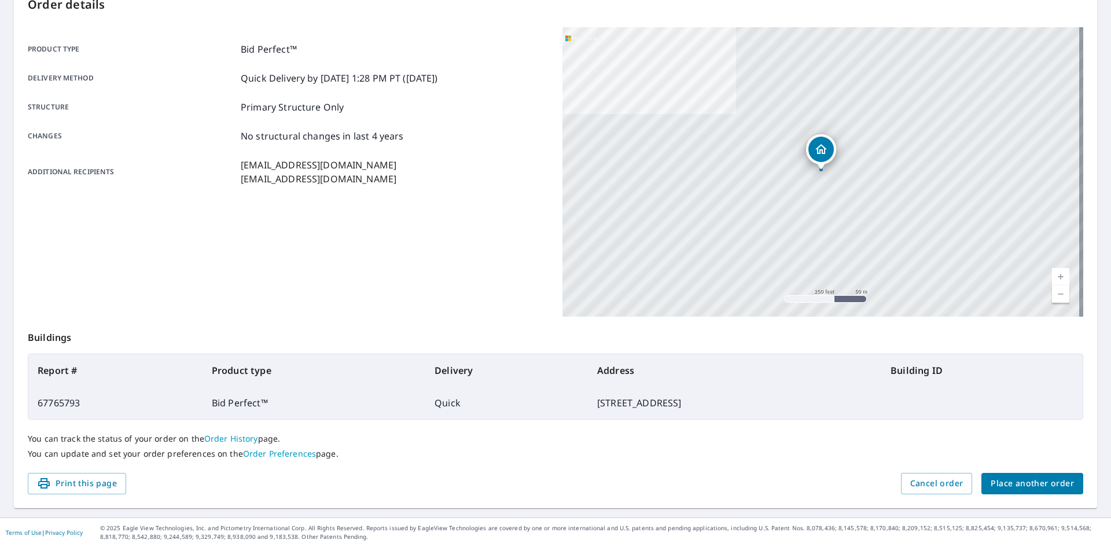
click at [997, 483] on span "Place another order" at bounding box center [1032, 483] width 83 height 14
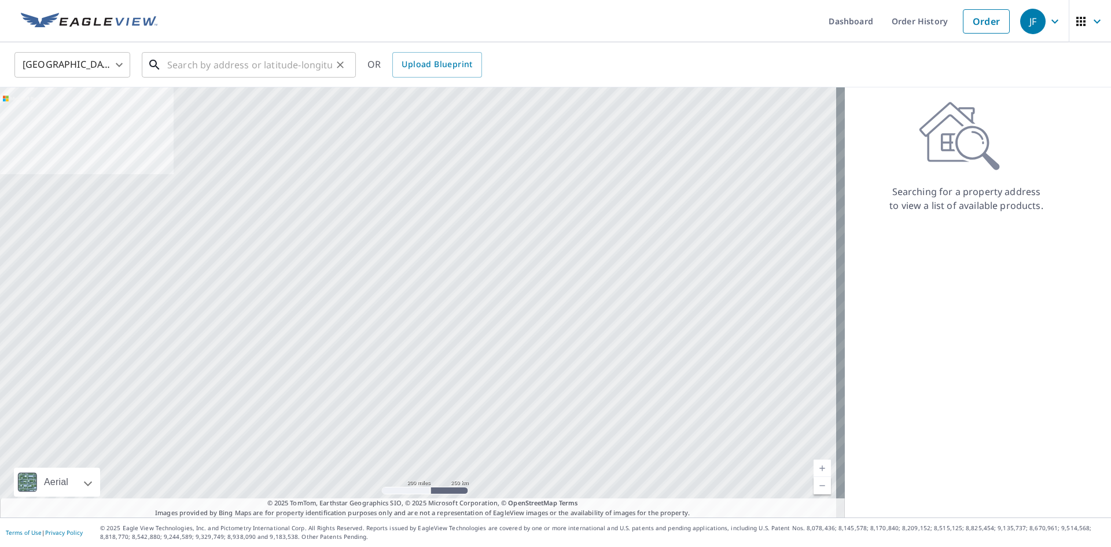
click at [196, 60] on input "text" at bounding box center [249, 65] width 165 height 32
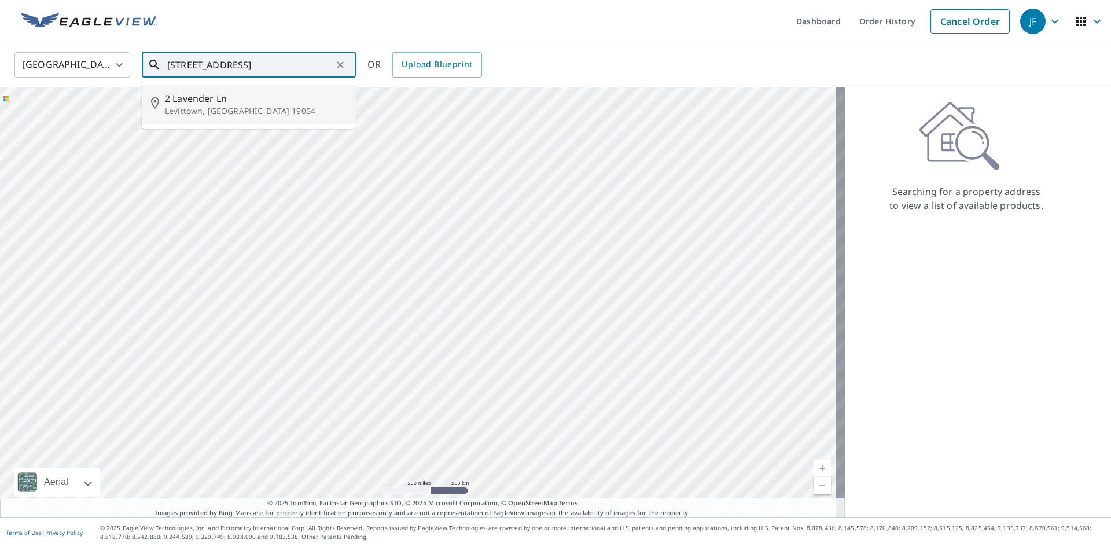
click at [210, 116] on p "Levittown, [GEOGRAPHIC_DATA] 19054" at bounding box center [256, 111] width 182 height 12
type input "[STREET_ADDRESS]"
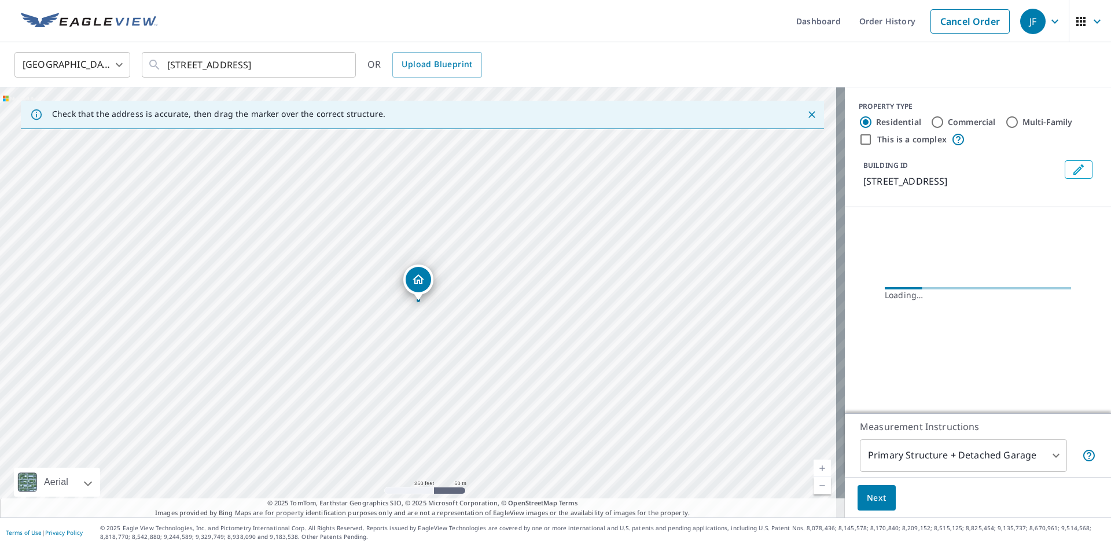
click at [814, 469] on link "Current Level 17, Zoom In" at bounding box center [822, 468] width 17 height 17
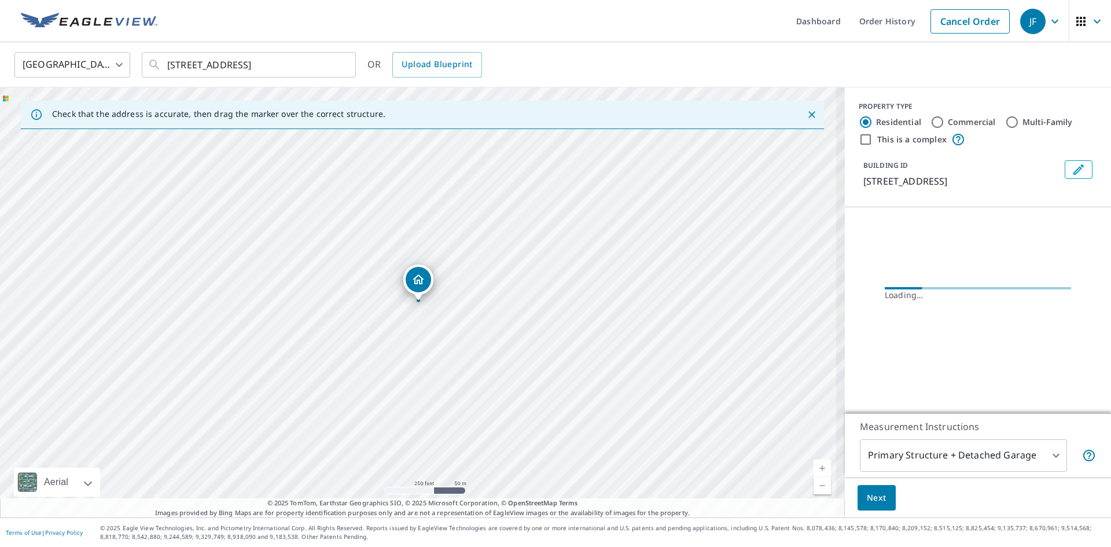
click at [814, 469] on link "Current Level 17, Zoom In" at bounding box center [822, 468] width 17 height 17
click at [814, 469] on link "Current Level 17.88304385365415, Zoom In" at bounding box center [822, 468] width 17 height 17
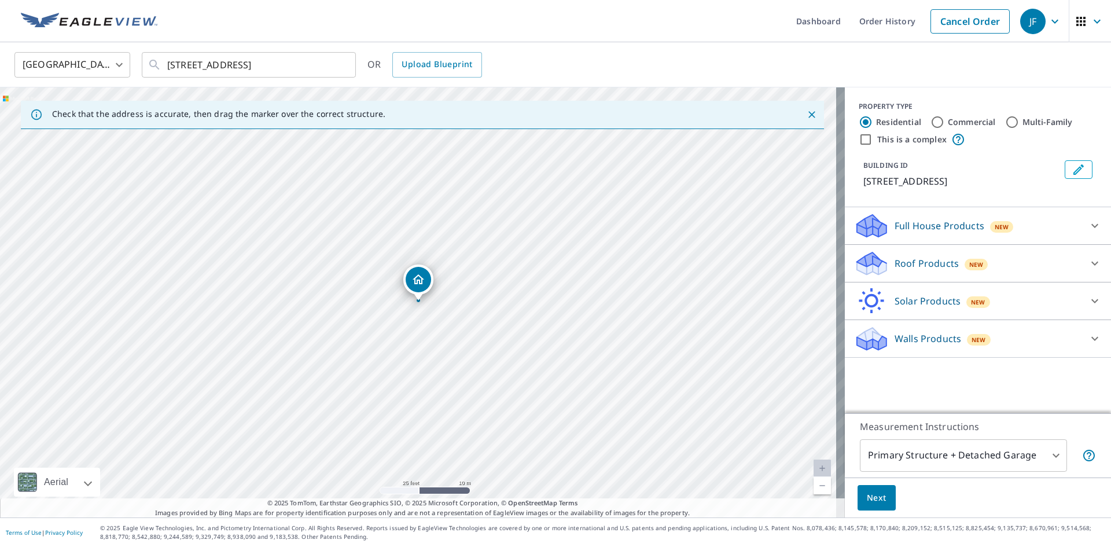
click at [894, 271] on div "Roof Products New" at bounding box center [967, 263] width 227 height 27
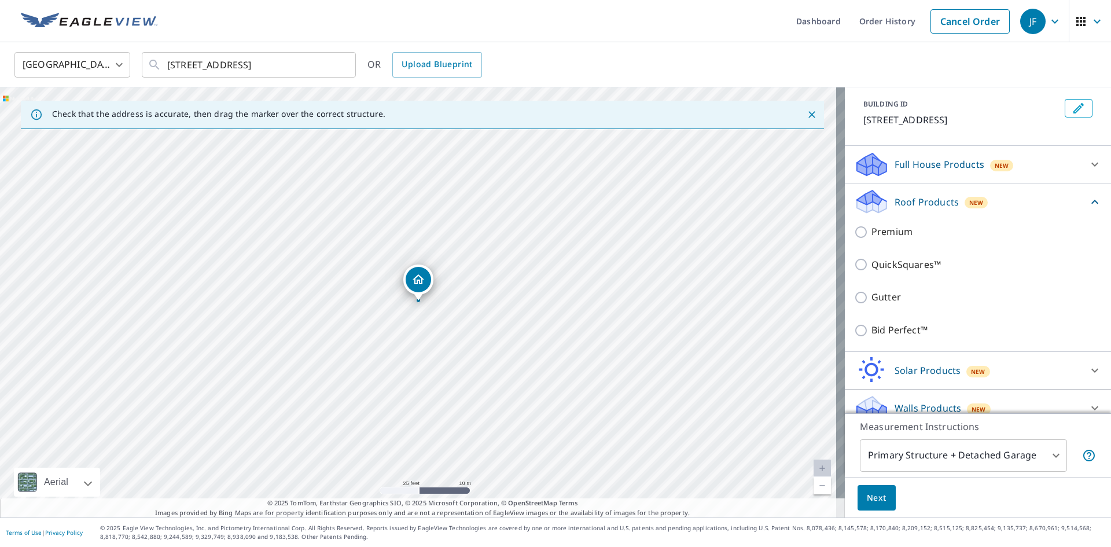
scroll to position [72, 0]
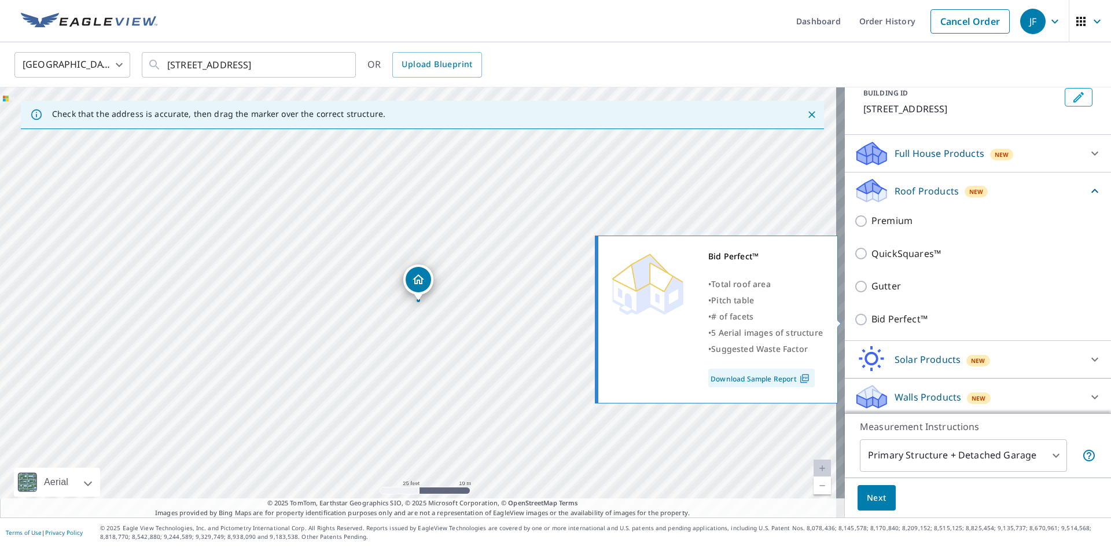
click at [872, 321] on p "Bid Perfect™" at bounding box center [900, 319] width 56 height 14
click at [870, 321] on input "Bid Perfect™" at bounding box center [862, 320] width 17 height 14
checkbox input "true"
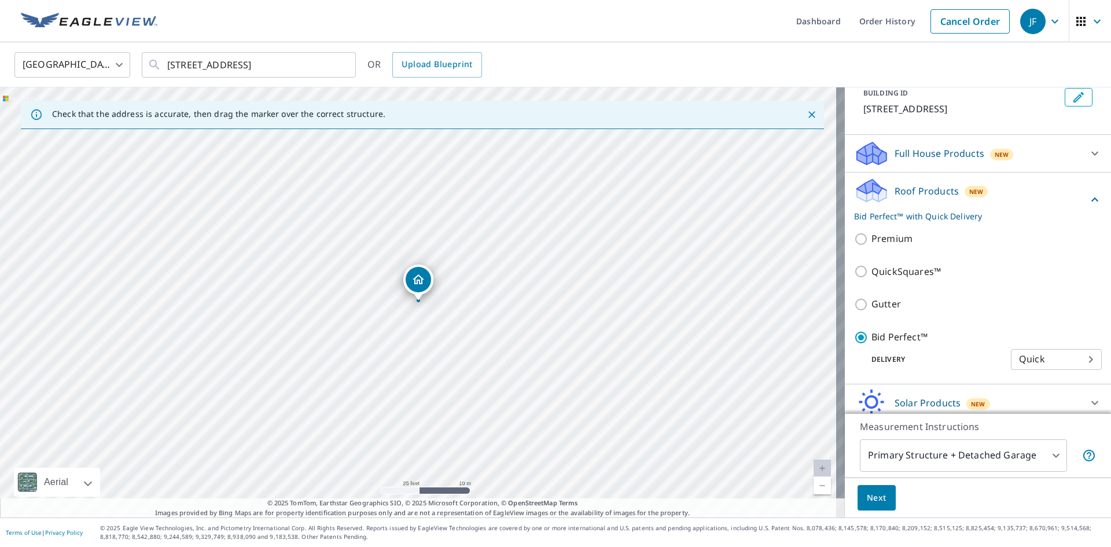
click at [907, 457] on body "JF JF Dashboard Order History Cancel Order JF United States [GEOGRAPHIC_DATA] ​…" at bounding box center [555, 273] width 1111 height 547
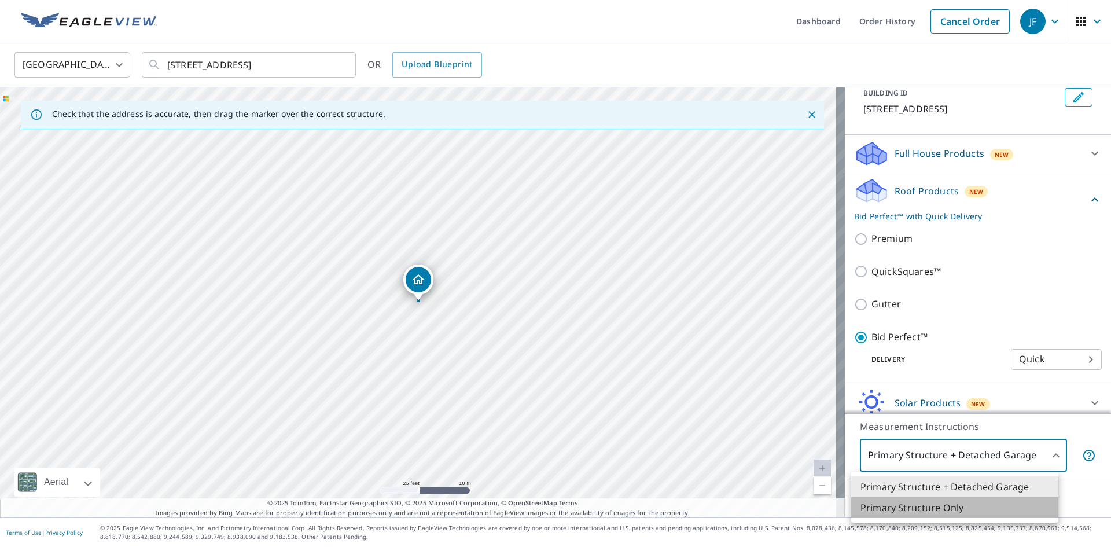
click at [901, 506] on li "Primary Structure Only" at bounding box center [954, 507] width 207 height 21
type input "2"
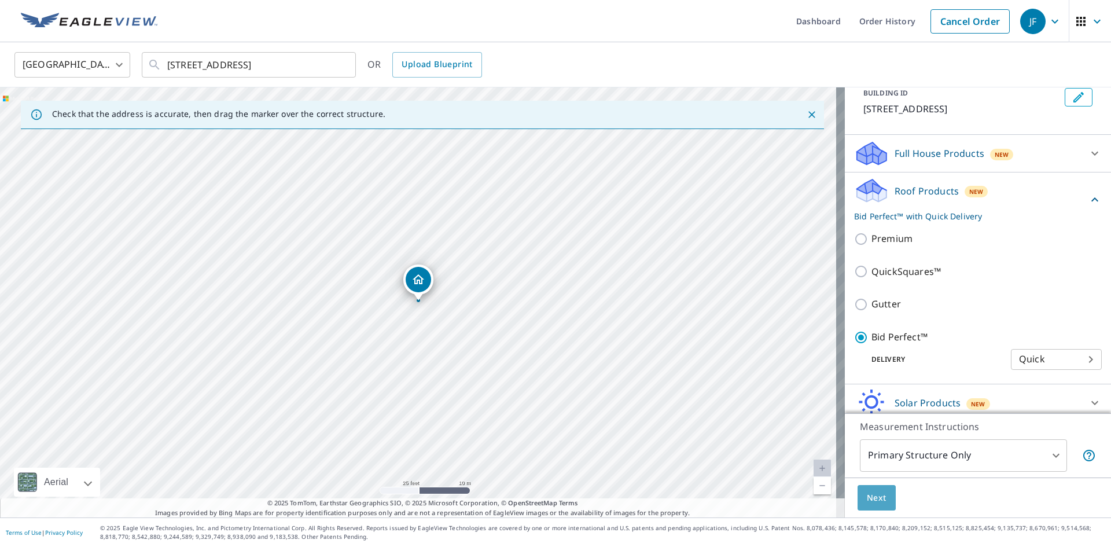
click at [881, 497] on button "Next" at bounding box center [877, 498] width 38 height 26
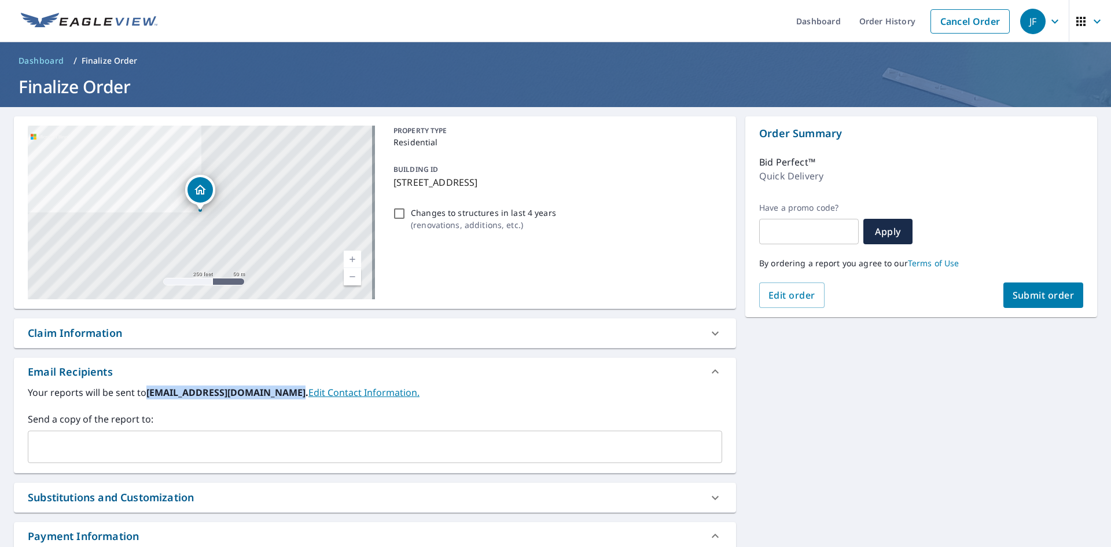
drag, startPoint x: 148, startPoint y: 390, endPoint x: 288, endPoint y: 397, distance: 140.8
click at [288, 397] on b "[EMAIL_ADDRESS][DOMAIN_NAME]." at bounding box center [227, 392] width 162 height 13
copy b "[EMAIL_ADDRESS][DOMAIN_NAME]"
click at [87, 449] on input "text" at bounding box center [366, 447] width 667 height 22
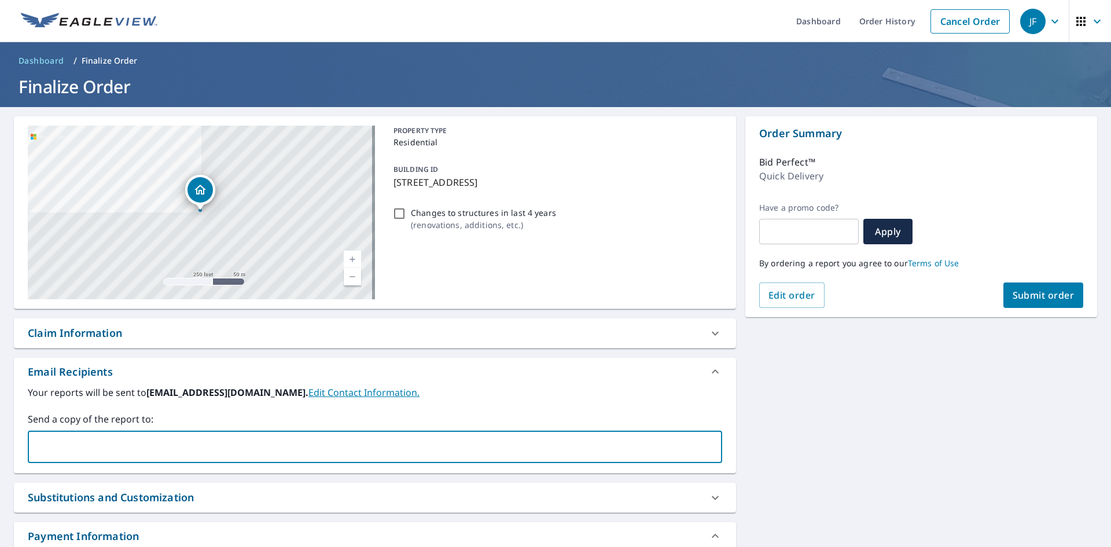
paste input "[EMAIL_ADDRESS][DOMAIN_NAME]"
type input "[EMAIL_ADDRESS][DOMAIN_NAME]"
click at [177, 413] on label "Send a copy of the report to:" at bounding box center [375, 419] width 695 height 14
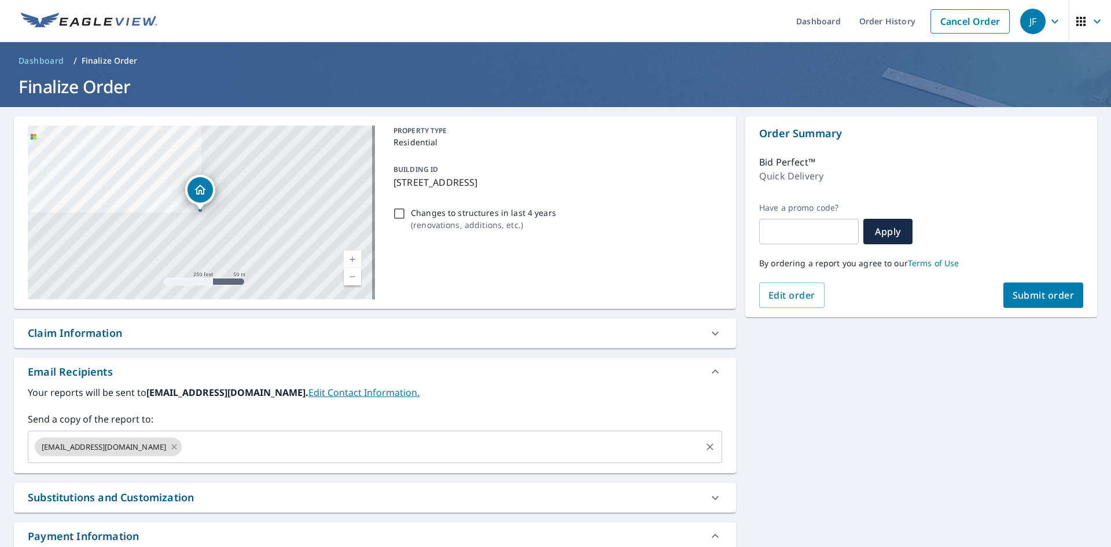
click at [239, 432] on div "[EMAIL_ADDRESS][DOMAIN_NAME] ​" at bounding box center [375, 447] width 695 height 32
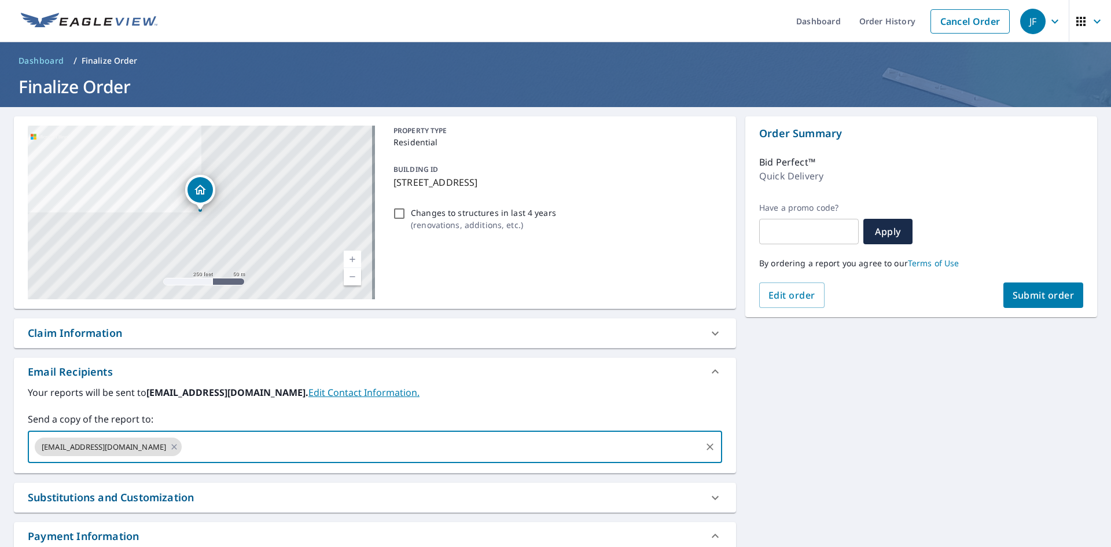
paste input "[EMAIL_ADDRESS][DOMAIN_NAME]"
click at [191, 449] on input "[EMAIL_ADDRESS][DOMAIN_NAME]" at bounding box center [441, 447] width 516 height 22
type input "[EMAIL_ADDRESS][DOMAIN_NAME]"
click at [206, 426] on div "Send a copy of the report to: [EMAIL_ADDRESS][DOMAIN_NAME] ​" at bounding box center [375, 437] width 695 height 51
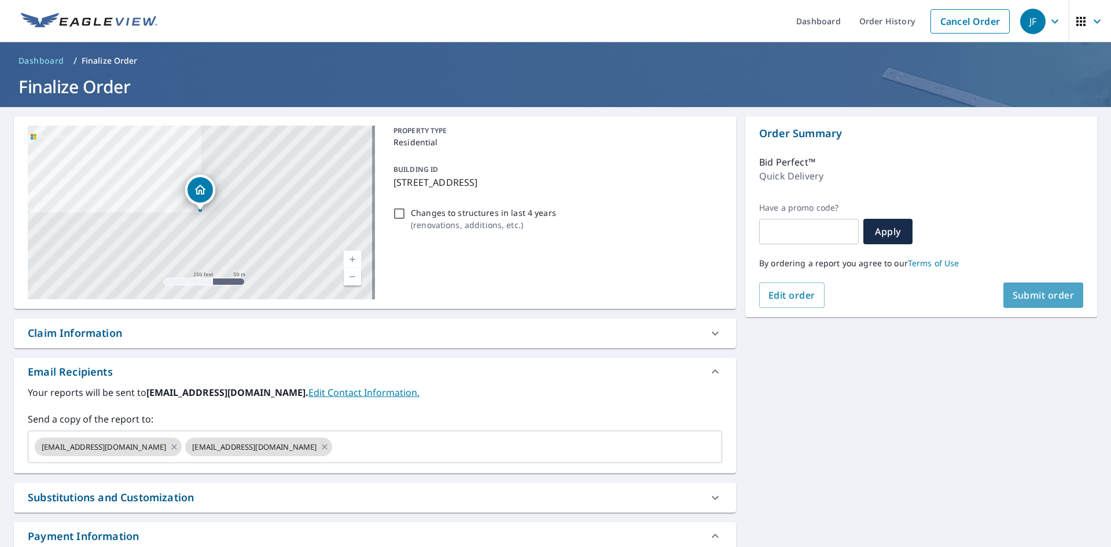
click at [1055, 296] on span "Submit order" at bounding box center [1044, 295] width 62 height 13
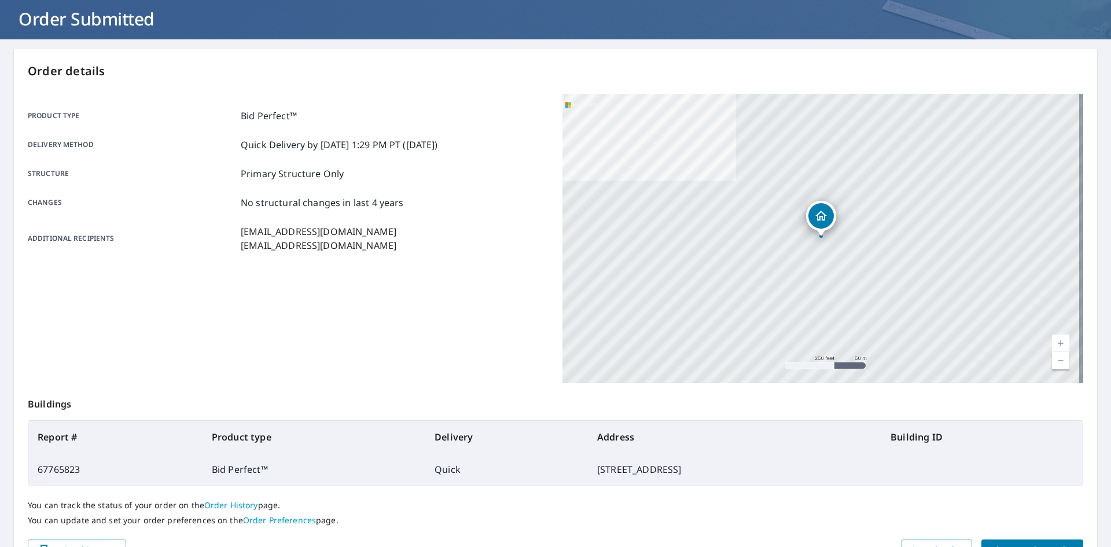
scroll to position [134, 0]
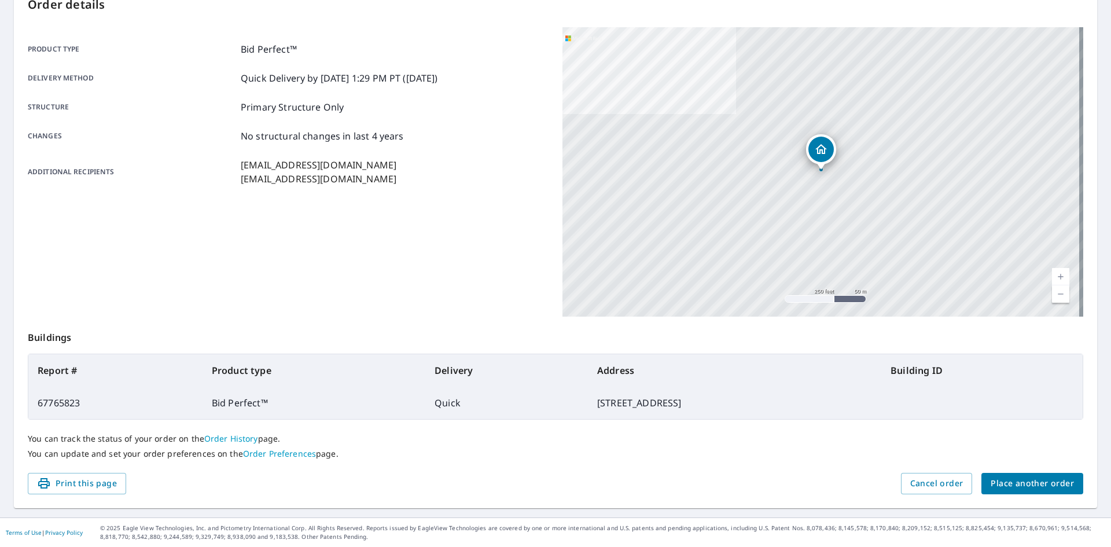
click at [1009, 486] on span "Place another order" at bounding box center [1032, 483] width 83 height 14
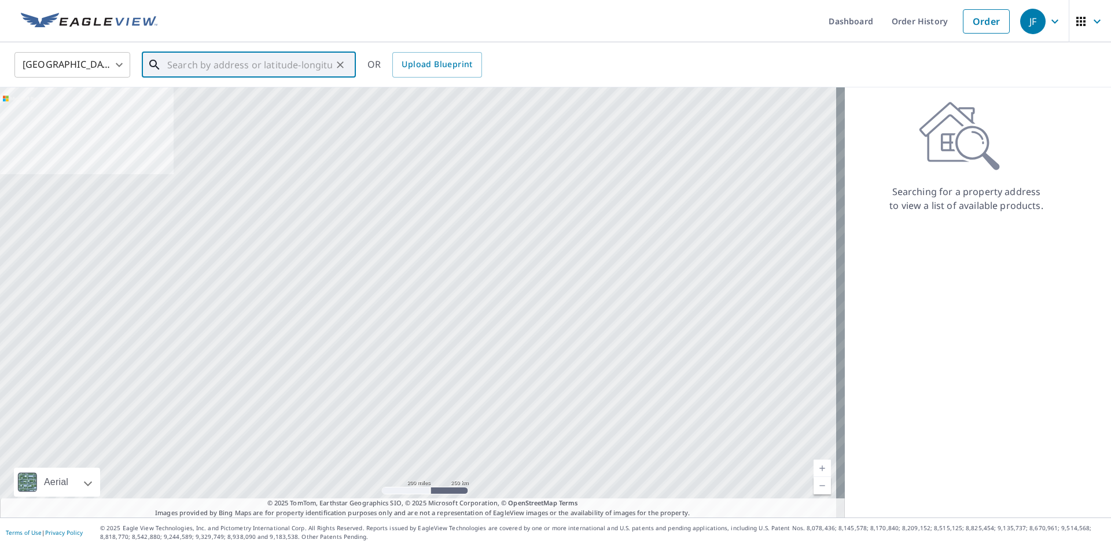
click at [269, 67] on input "text" at bounding box center [249, 65] width 165 height 32
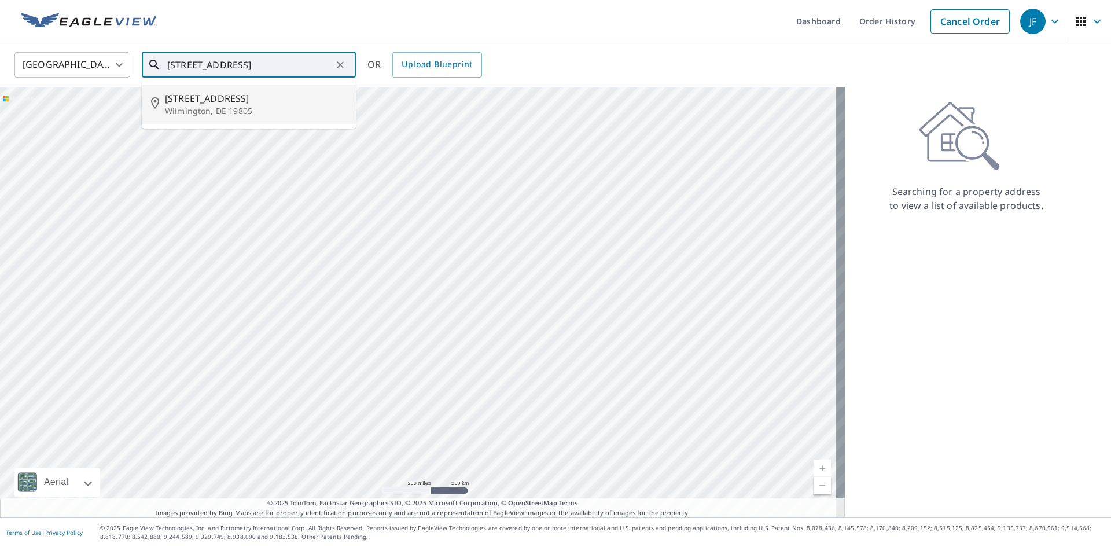
click at [235, 106] on p "Wilmington, DE 19805" at bounding box center [256, 111] width 182 height 12
type input "[STREET_ADDRESS]"
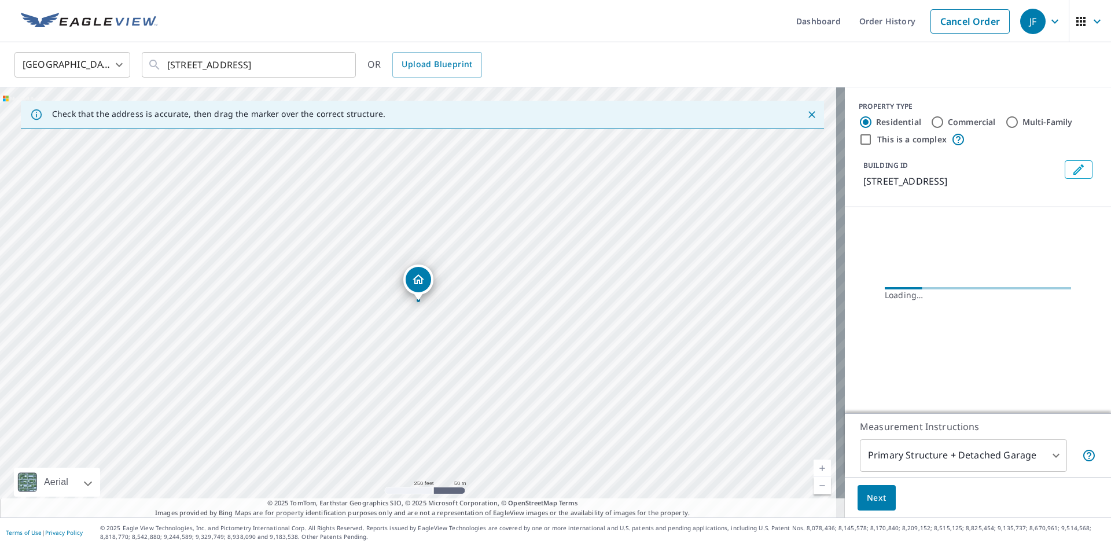
click at [814, 466] on link "Current Level 17, Zoom In" at bounding box center [822, 468] width 17 height 17
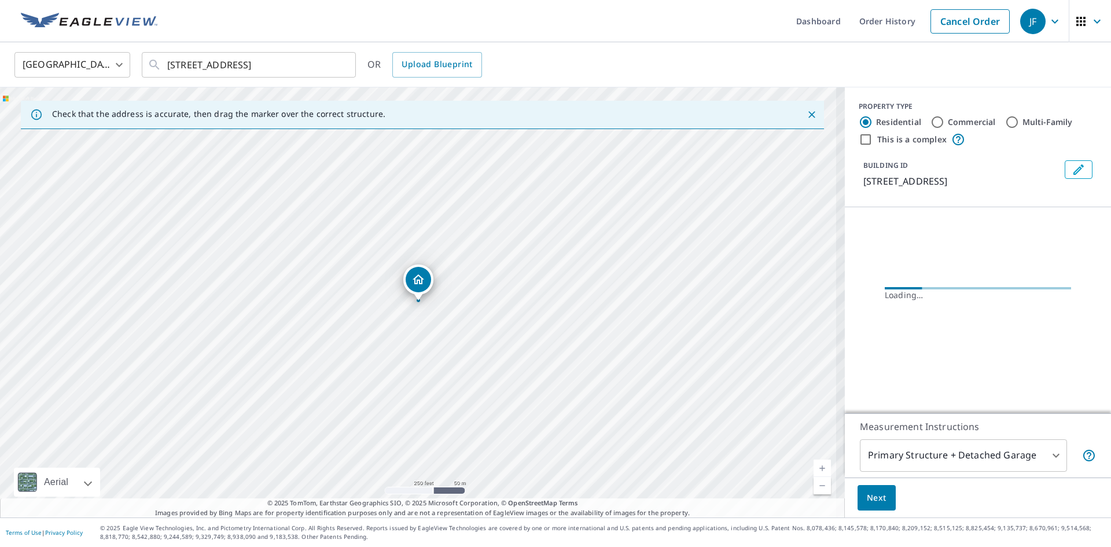
click at [814, 466] on link "Current Level 17, Zoom In" at bounding box center [822, 468] width 17 height 17
click at [814, 466] on link "Current Level 18, Zoom In" at bounding box center [822, 468] width 17 height 17
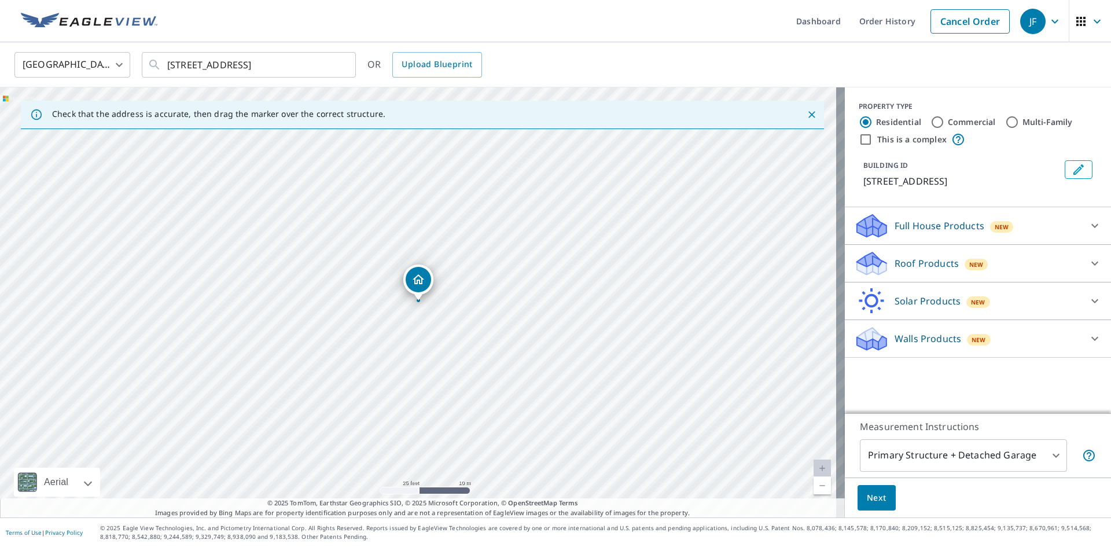
click at [905, 264] on p "Roof Products" at bounding box center [927, 263] width 64 height 14
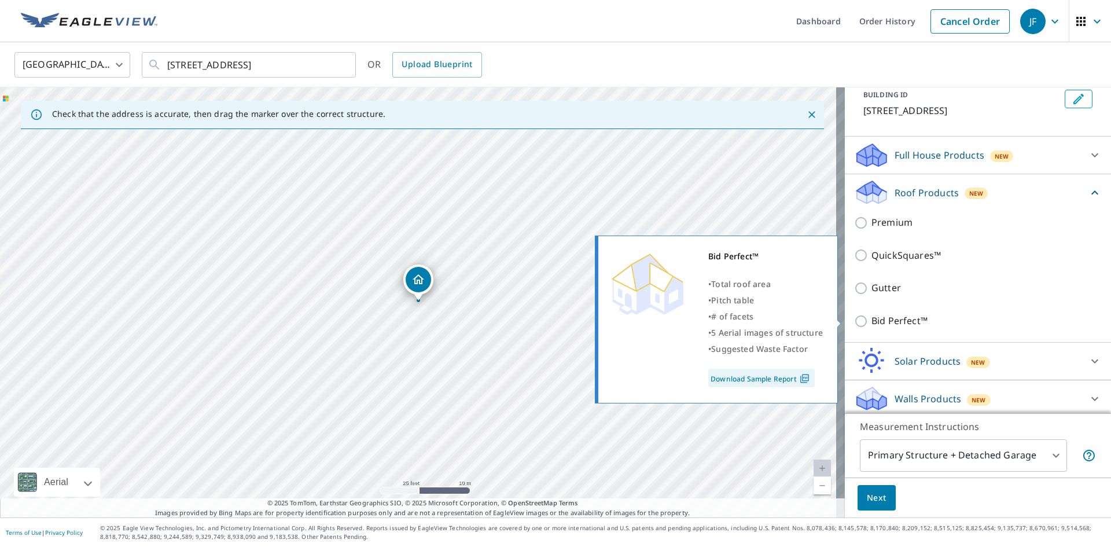
scroll to position [72, 0]
click at [878, 315] on p "Bid Perfect™" at bounding box center [900, 319] width 56 height 14
click at [872, 315] on input "Bid Perfect™" at bounding box center [862, 320] width 17 height 14
checkbox input "true"
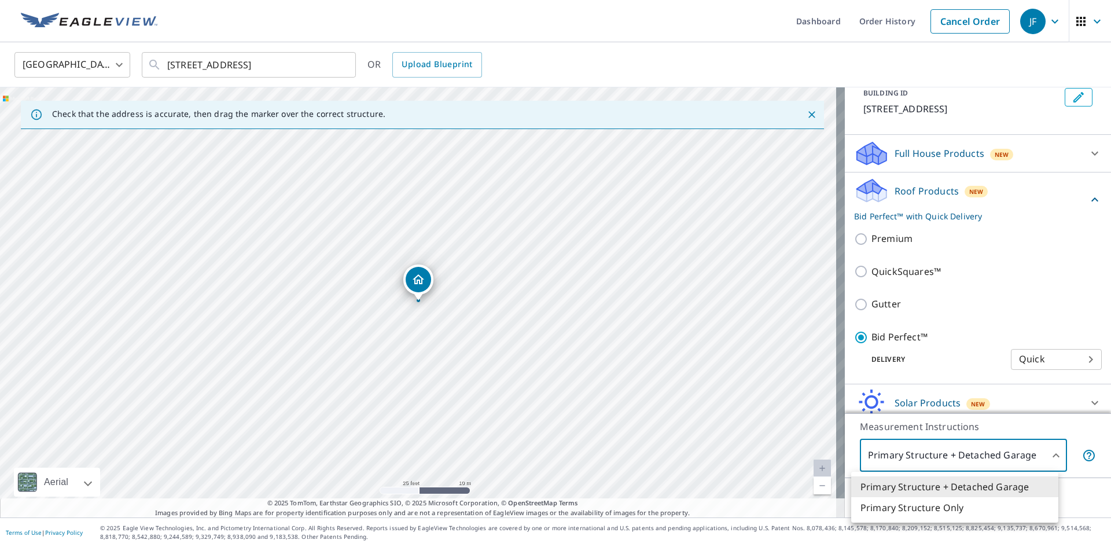
click at [908, 459] on body "JF JF Dashboard Order History Cancel Order JF [GEOGRAPHIC_DATA] [GEOGRAPHIC_DAT…" at bounding box center [555, 273] width 1111 height 547
click at [891, 511] on li "Primary Structure Only" at bounding box center [954, 507] width 207 height 21
type input "2"
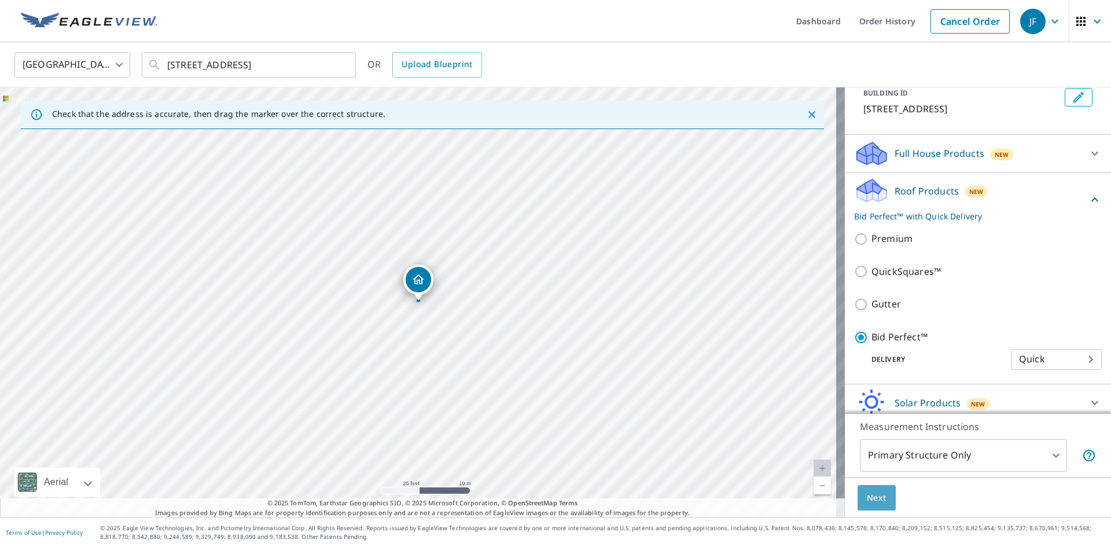
click at [879, 499] on button "Next" at bounding box center [877, 498] width 38 height 26
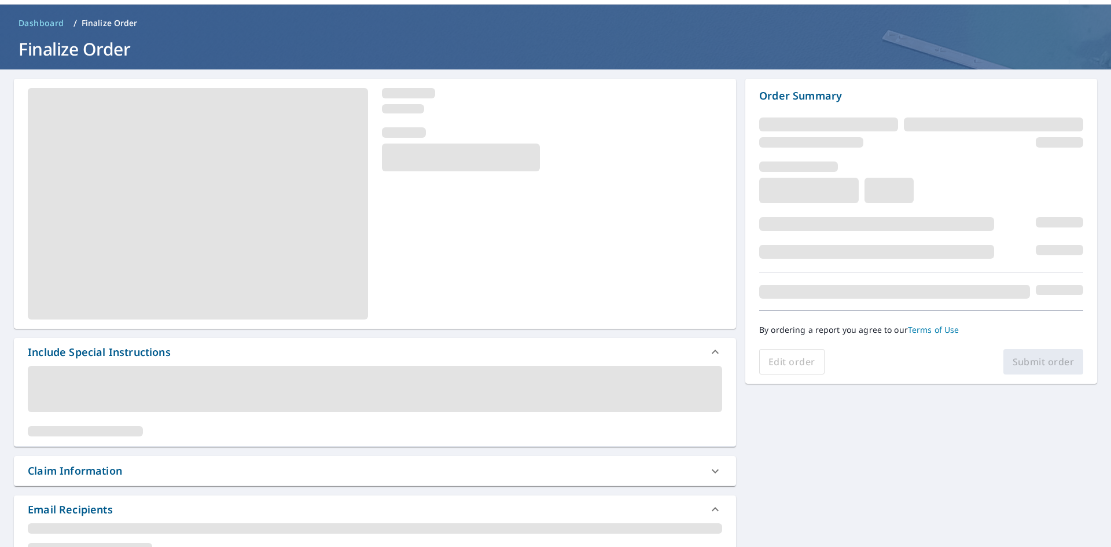
scroll to position [88, 0]
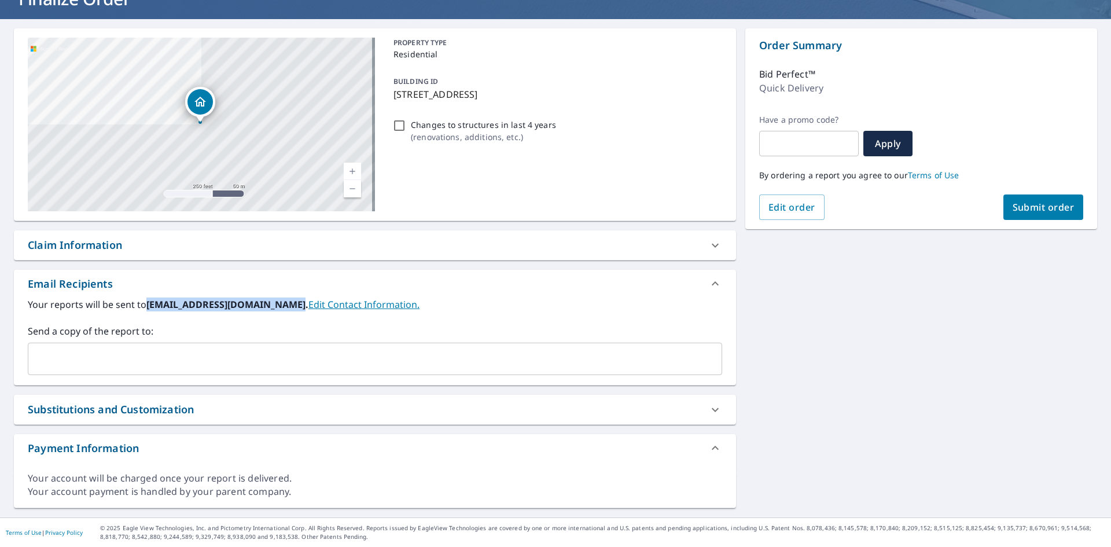
drag, startPoint x: 147, startPoint y: 299, endPoint x: 285, endPoint y: 315, distance: 139.3
click at [285, 315] on div "Your reports will be sent to [EMAIL_ADDRESS][DOMAIN_NAME]. Edit Contact Informa…" at bounding box center [375, 336] width 695 height 78
copy b "[EMAIL_ADDRESS][DOMAIN_NAME]"
click at [270, 355] on input "text" at bounding box center [366, 359] width 667 height 22
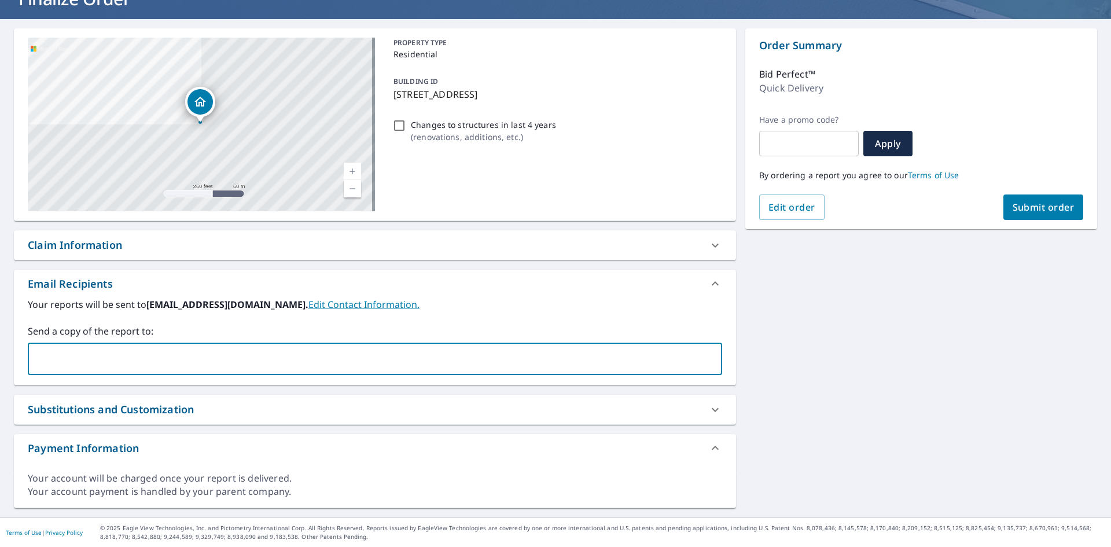
paste input "[EMAIL_ADDRESS][DOMAIN_NAME]"
type input "[EMAIL_ADDRESS][DOMAIN_NAME]"
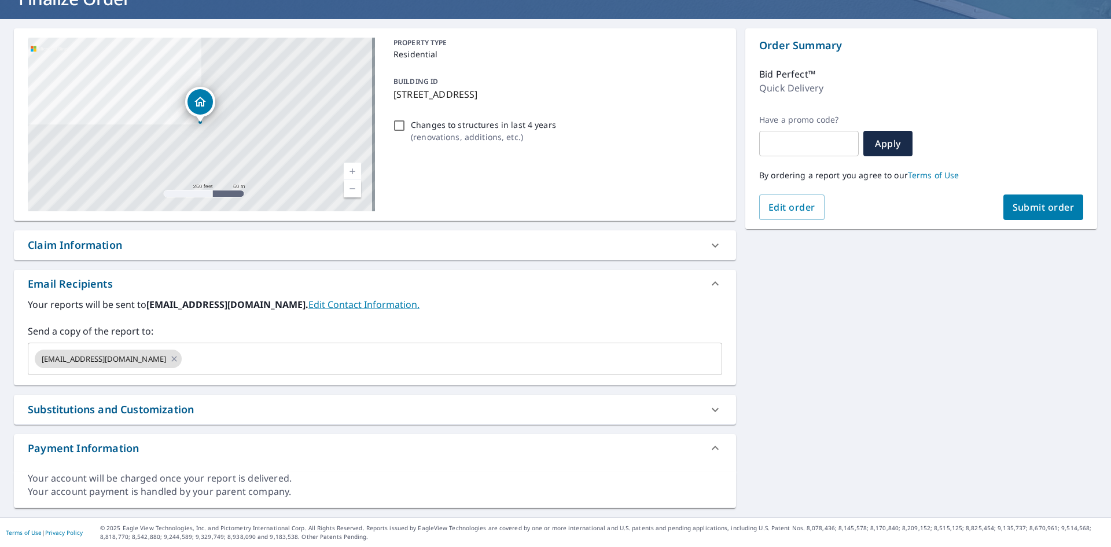
drag, startPoint x: 189, startPoint y: 339, endPoint x: 49, endPoint y: 27, distance: 341.7
click at [189, 338] on div "Send a copy of the report to: [EMAIL_ADDRESS][DOMAIN_NAME] ​" at bounding box center [375, 349] width 695 height 51
click at [234, 369] on input "text" at bounding box center [441, 359] width 516 height 22
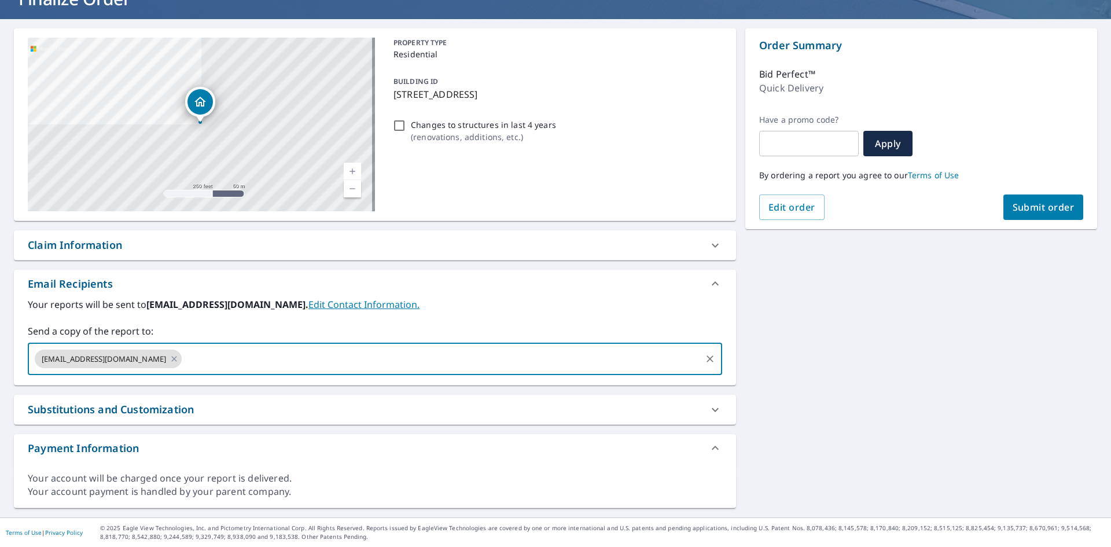
paste input "[EMAIL_ADDRESS][DOMAIN_NAME]"
type input "[EMAIL_ADDRESS][DOMAIN_NAME]"
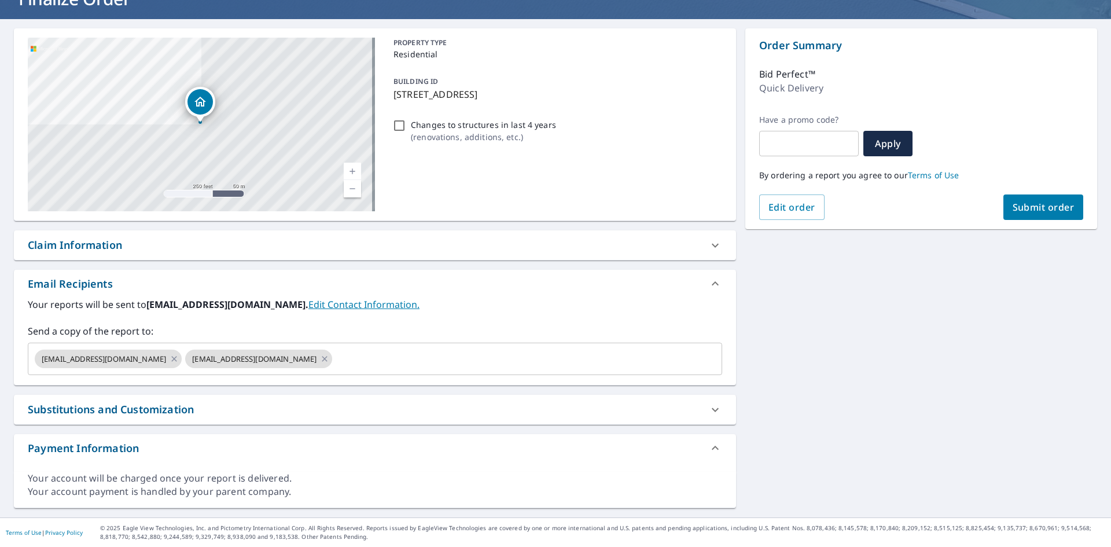
click at [183, 323] on div "Your reports will be sent to [EMAIL_ADDRESS][DOMAIN_NAME]. Edit Contact Informa…" at bounding box center [375, 336] width 695 height 78
click at [1063, 209] on span "Submit order" at bounding box center [1044, 207] width 62 height 13
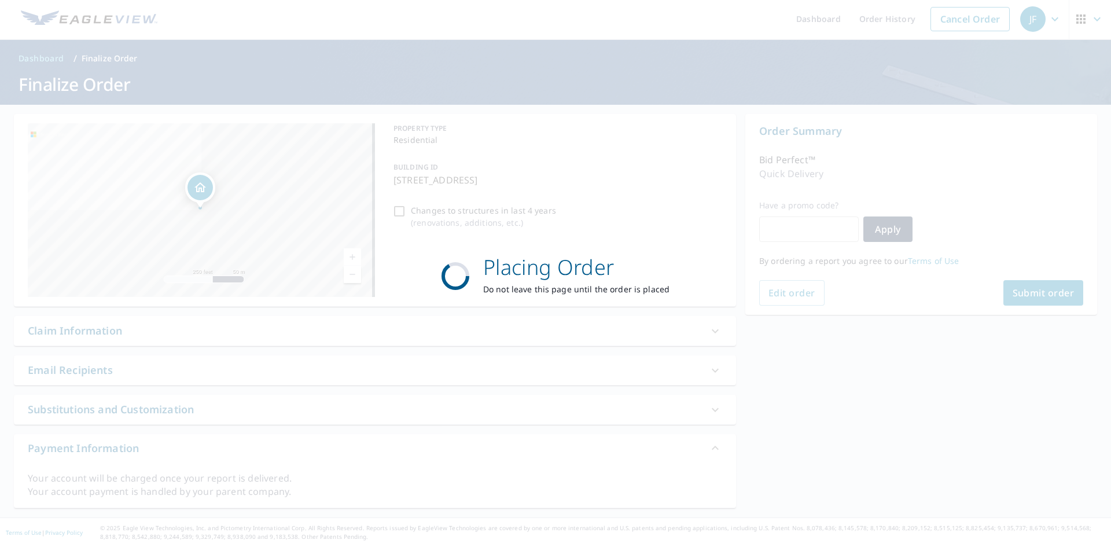
scroll to position [2, 0]
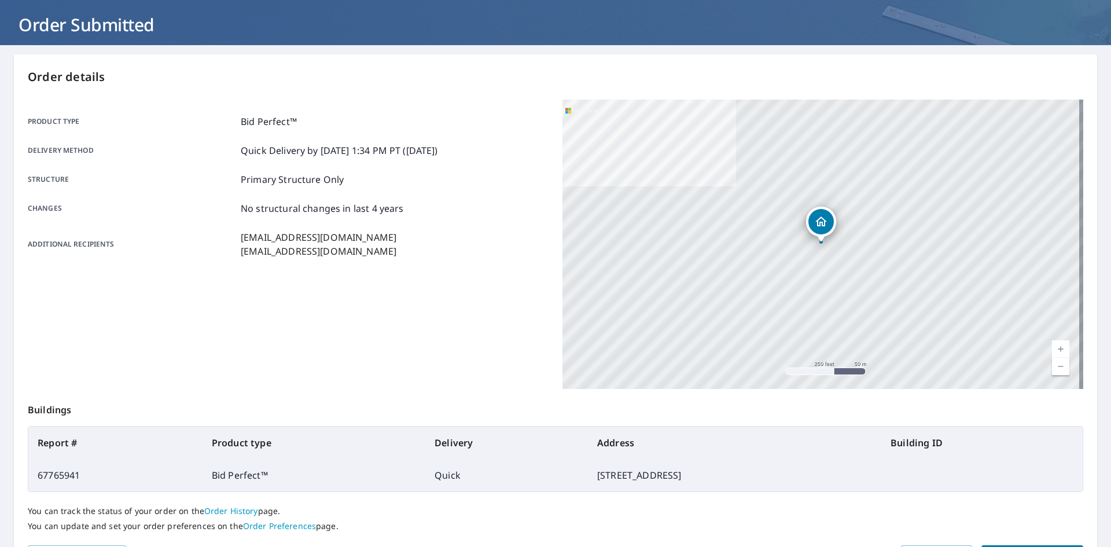
scroll to position [134, 0]
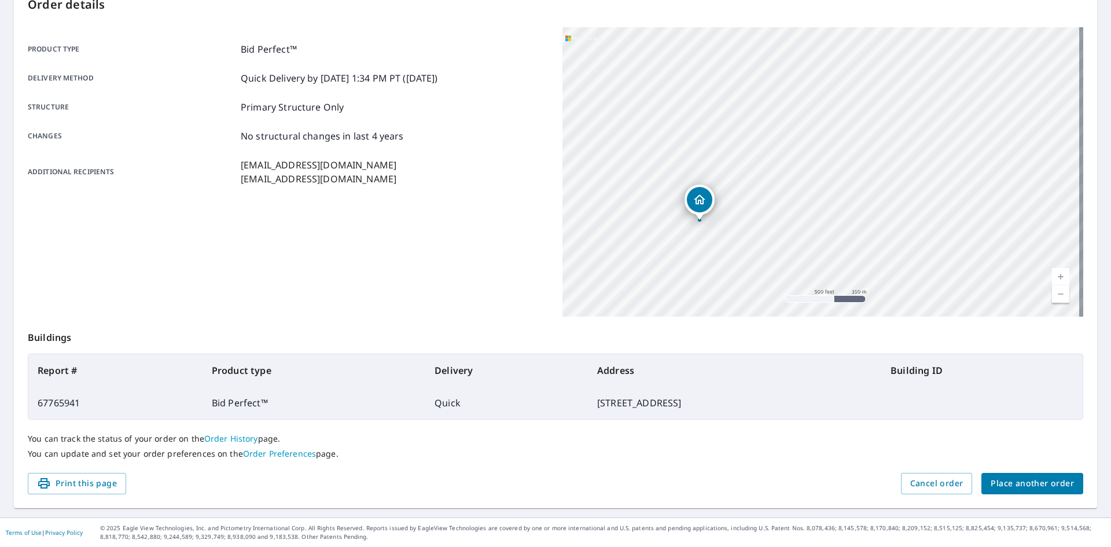
click at [1013, 487] on span "Place another order" at bounding box center [1032, 483] width 83 height 14
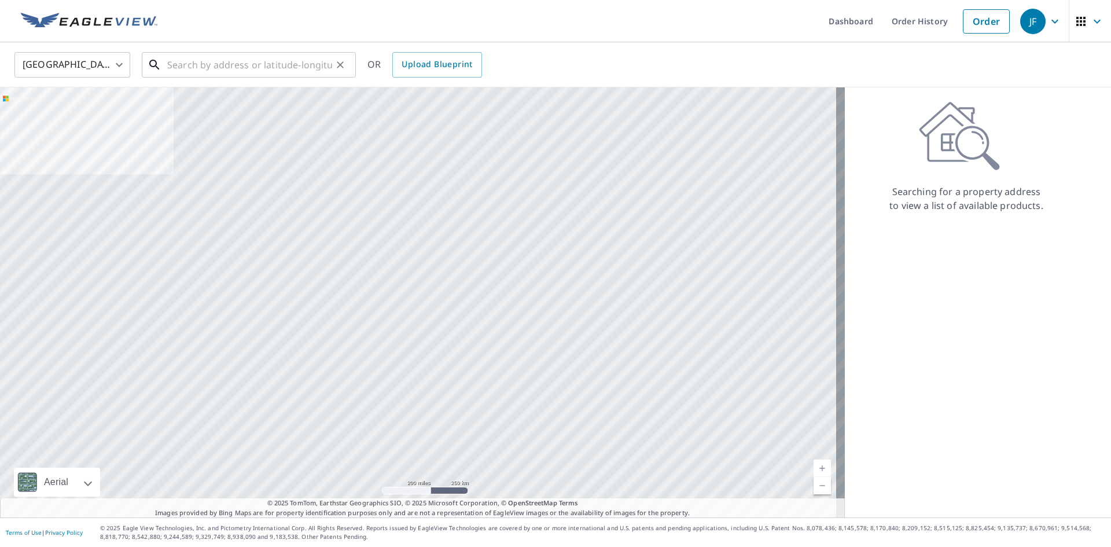
click at [239, 65] on input "text" at bounding box center [249, 65] width 165 height 32
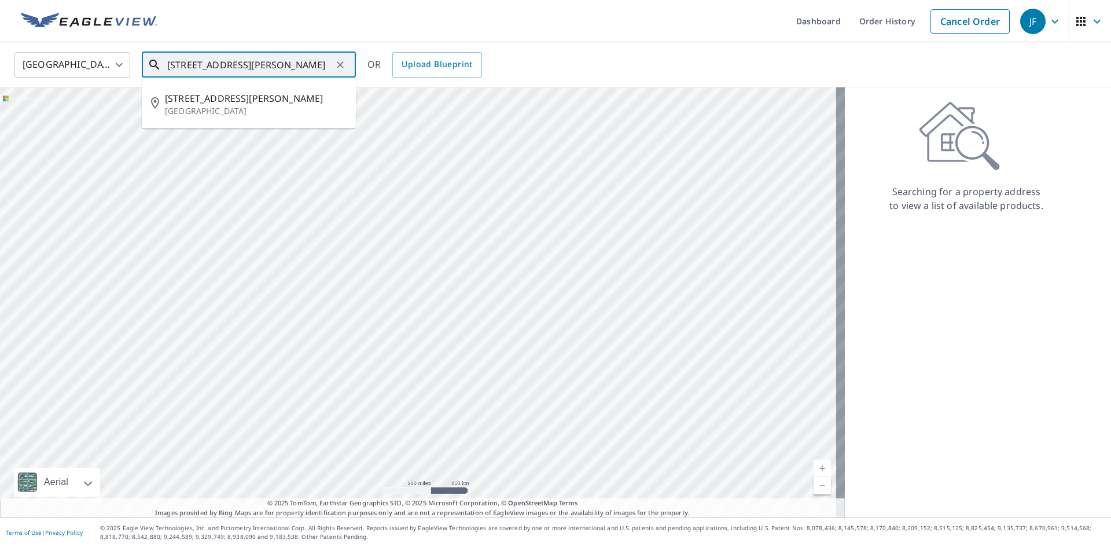
type input "[STREET_ADDRESS][PERSON_NAME]"
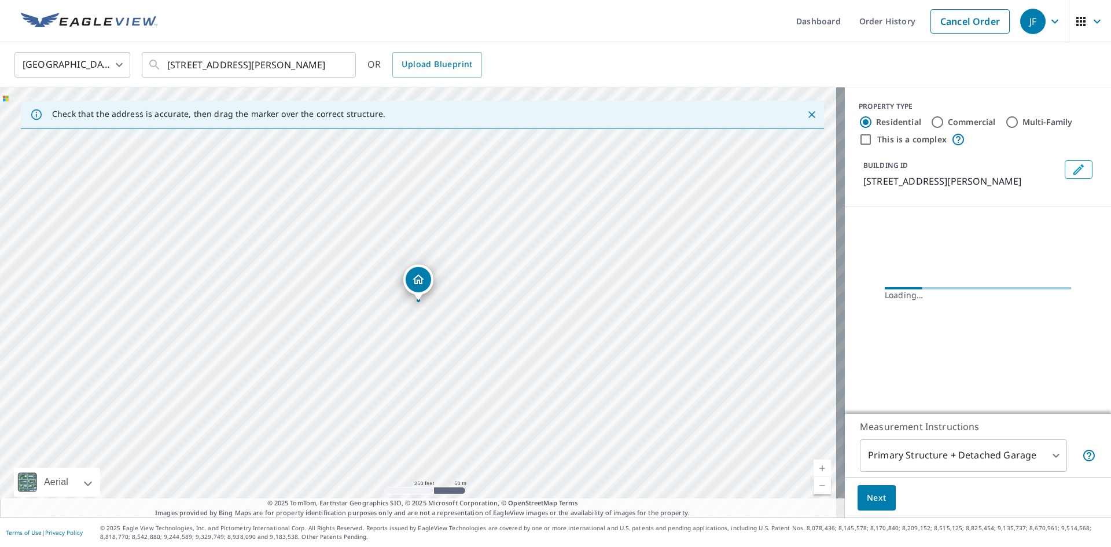
click at [817, 466] on link "Current Level 17, Zoom In" at bounding box center [822, 468] width 17 height 17
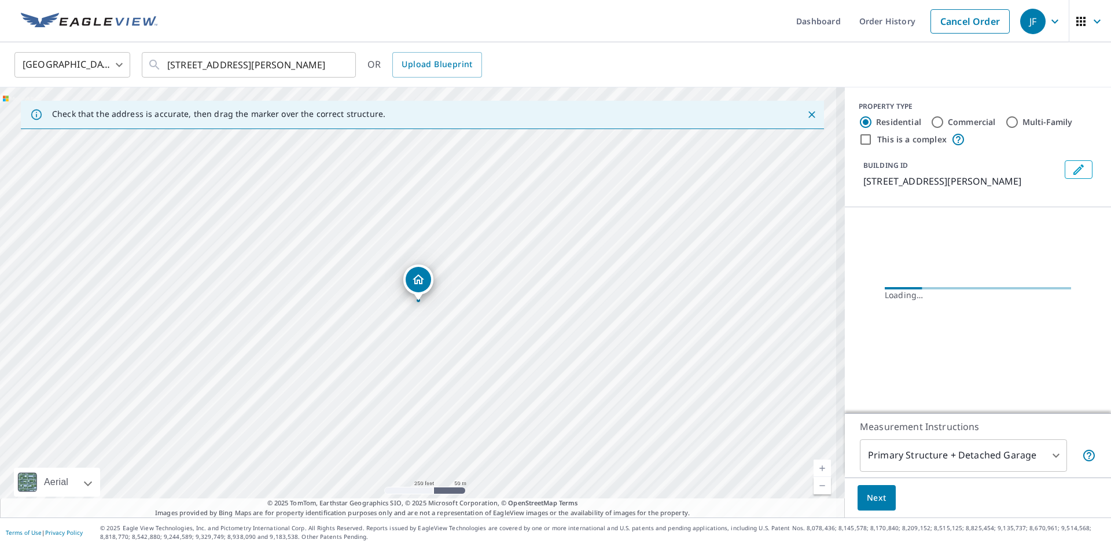
click at [817, 466] on link "Current Level 17, Zoom In" at bounding box center [822, 468] width 17 height 17
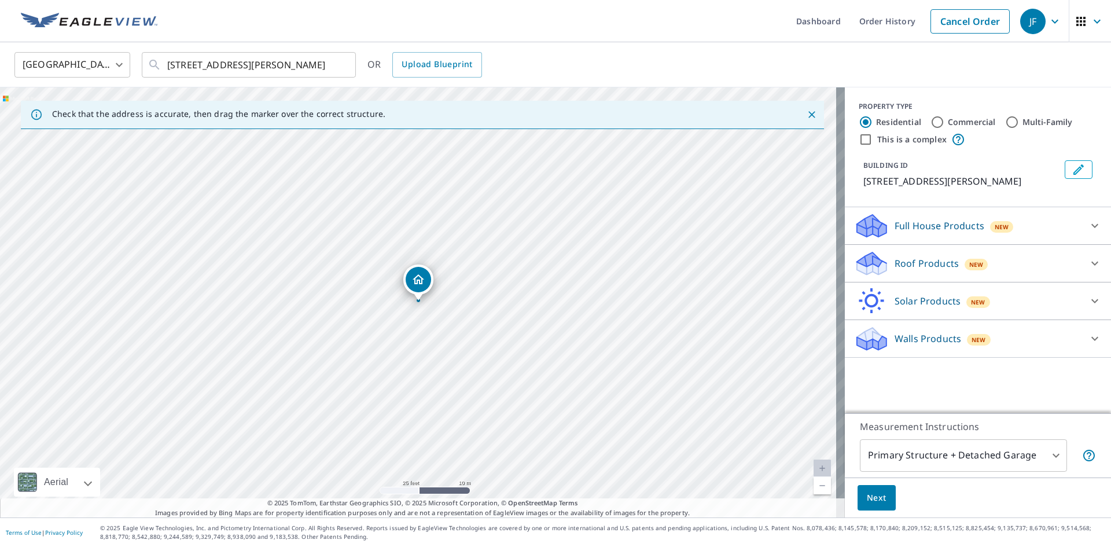
click at [915, 262] on p "Roof Products" at bounding box center [927, 263] width 64 height 14
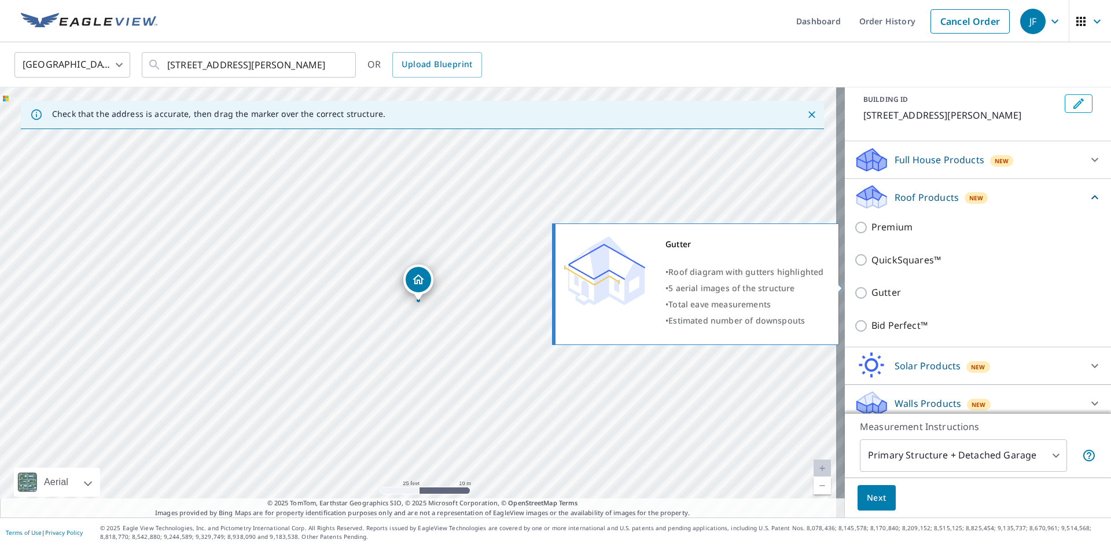
scroll to position [75, 0]
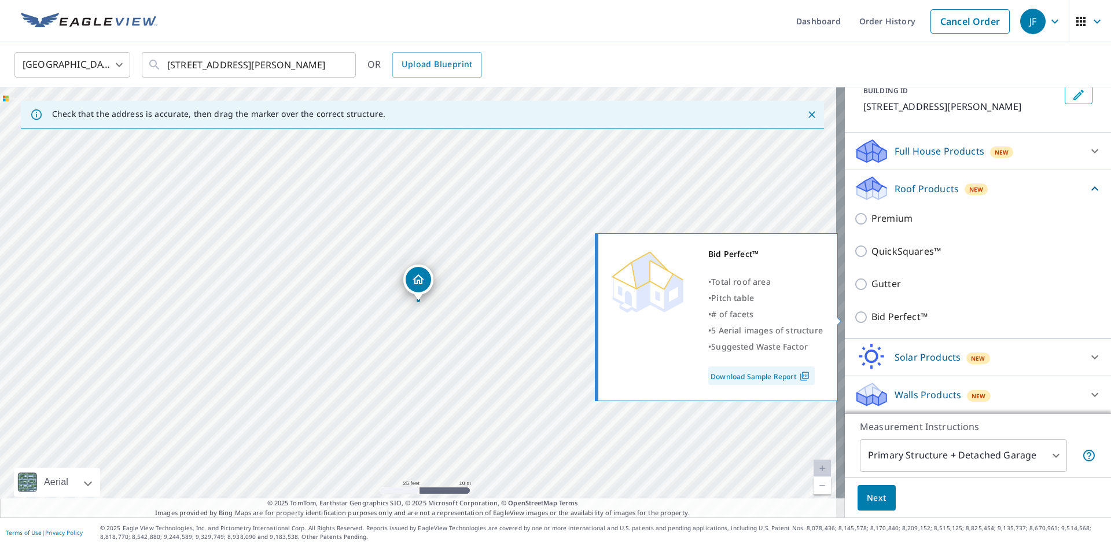
click at [872, 321] on p "Bid Perfect™" at bounding box center [900, 317] width 56 height 14
click at [866, 321] on input "Bid Perfect™" at bounding box center [862, 317] width 17 height 14
checkbox input "true"
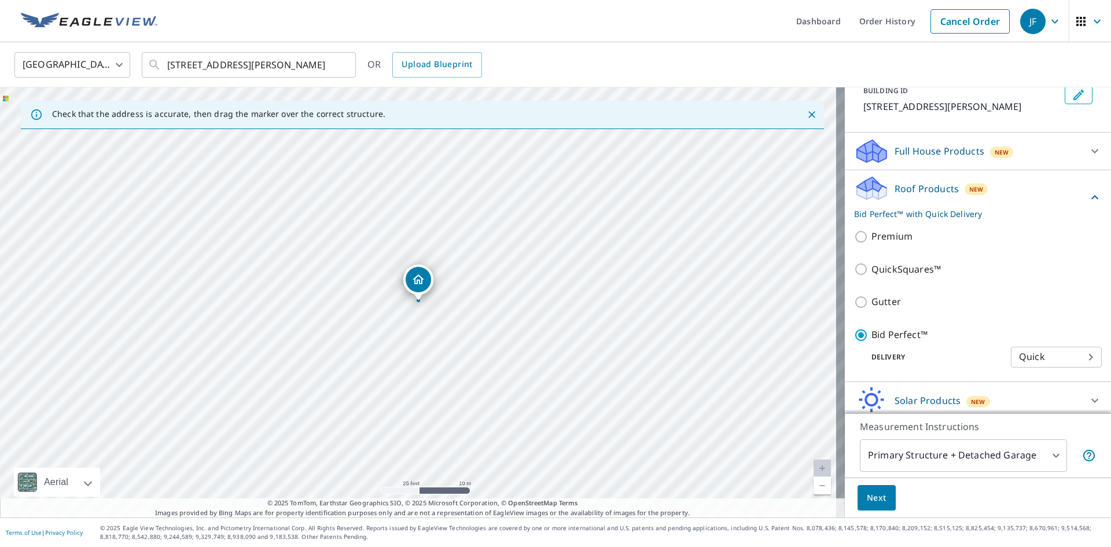
click at [891, 456] on body "JF JF Dashboard Order History Cancel Order JF [GEOGRAPHIC_DATA] [GEOGRAPHIC_DAT…" at bounding box center [555, 273] width 1111 height 547
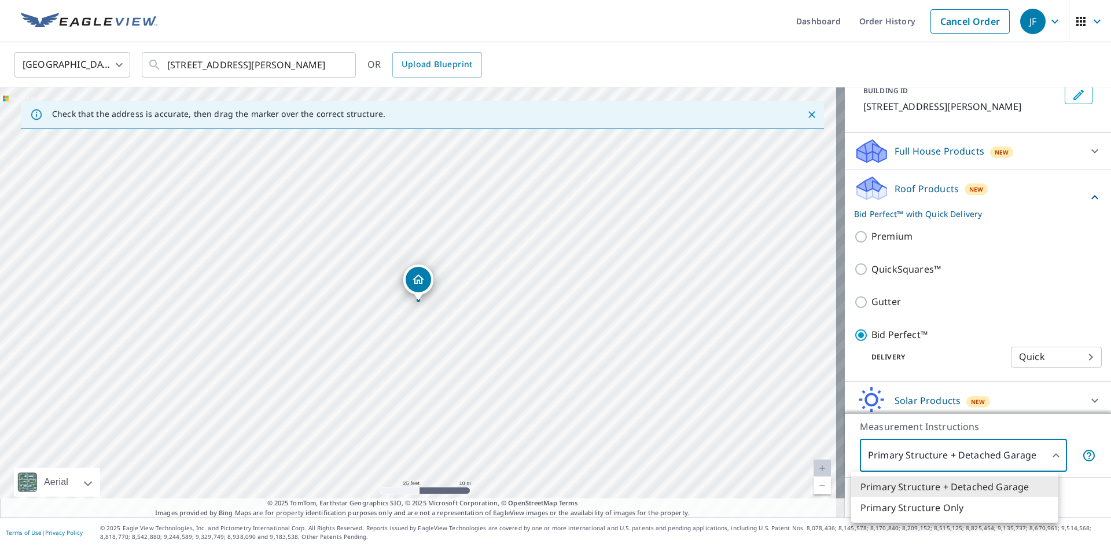
click at [873, 509] on li "Primary Structure Only" at bounding box center [954, 507] width 207 height 21
type input "2"
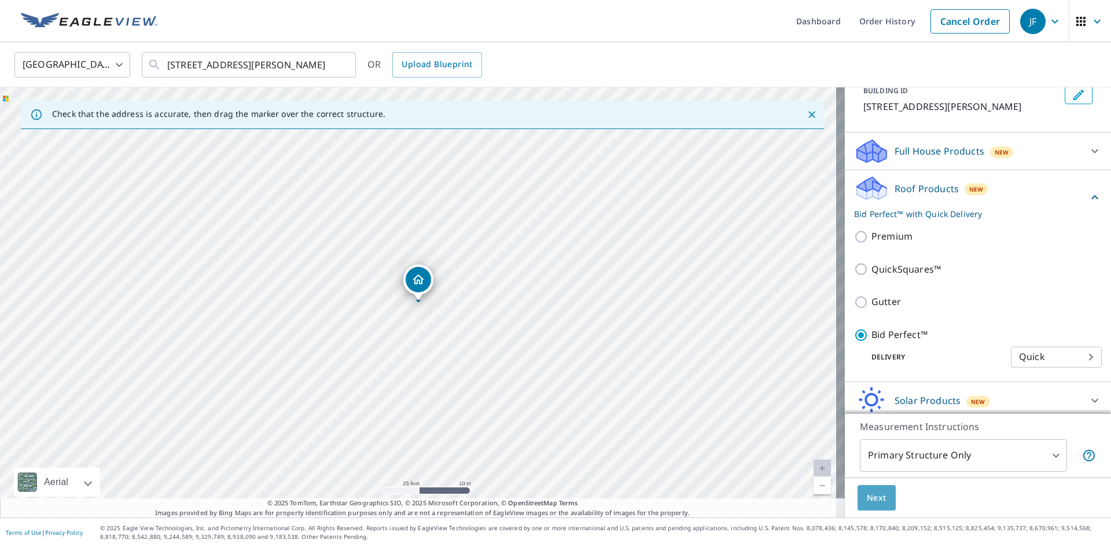
click at [877, 493] on span "Next" at bounding box center [877, 498] width 20 height 14
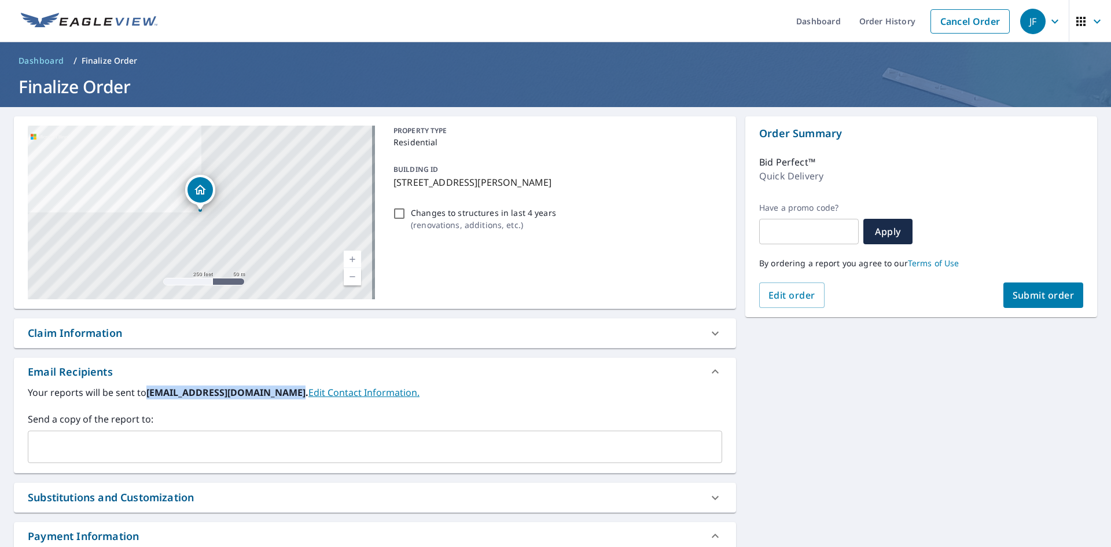
drag, startPoint x: 146, startPoint y: 391, endPoint x: 287, endPoint y: 403, distance: 141.7
click at [287, 403] on div "Your reports will be sent to [EMAIL_ADDRESS][DOMAIN_NAME]. Edit Contact Informa…" at bounding box center [375, 424] width 695 height 78
copy b "[EMAIL_ADDRESS][DOMAIN_NAME]"
click at [283, 447] on input "text" at bounding box center [366, 447] width 667 height 22
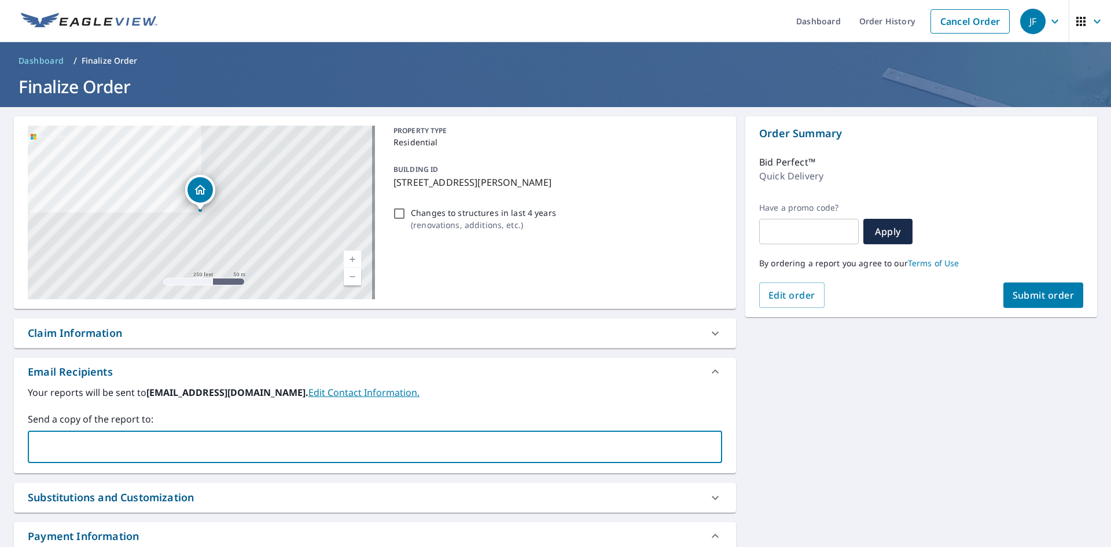
paste input "[EMAIL_ADDRESS][DOMAIN_NAME]"
type input "[EMAIL_ADDRESS][DOMAIN_NAME]"
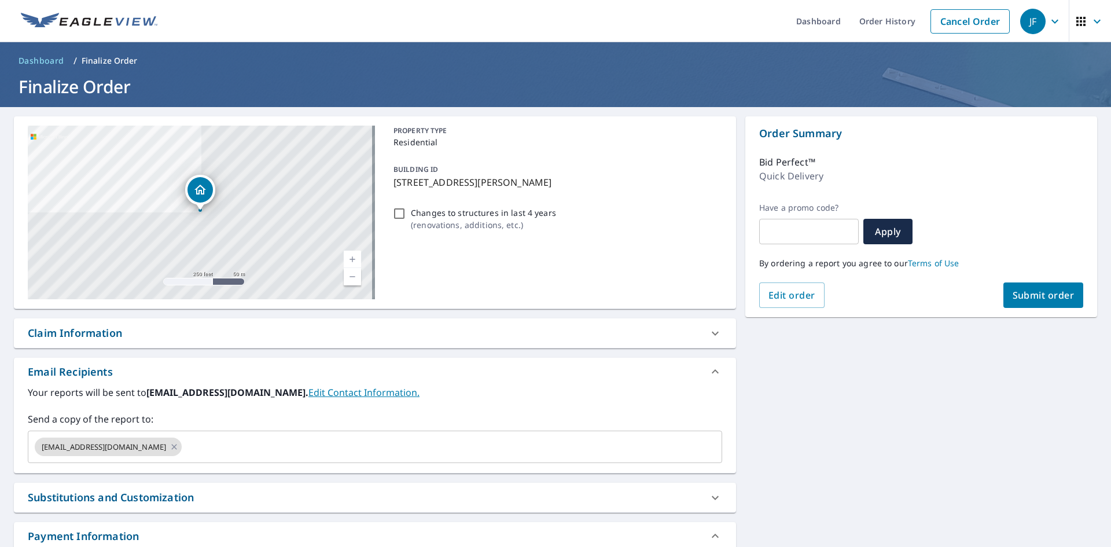
click at [179, 421] on label "Send a copy of the report to:" at bounding box center [375, 419] width 695 height 14
click at [232, 443] on input "text" at bounding box center [441, 447] width 516 height 22
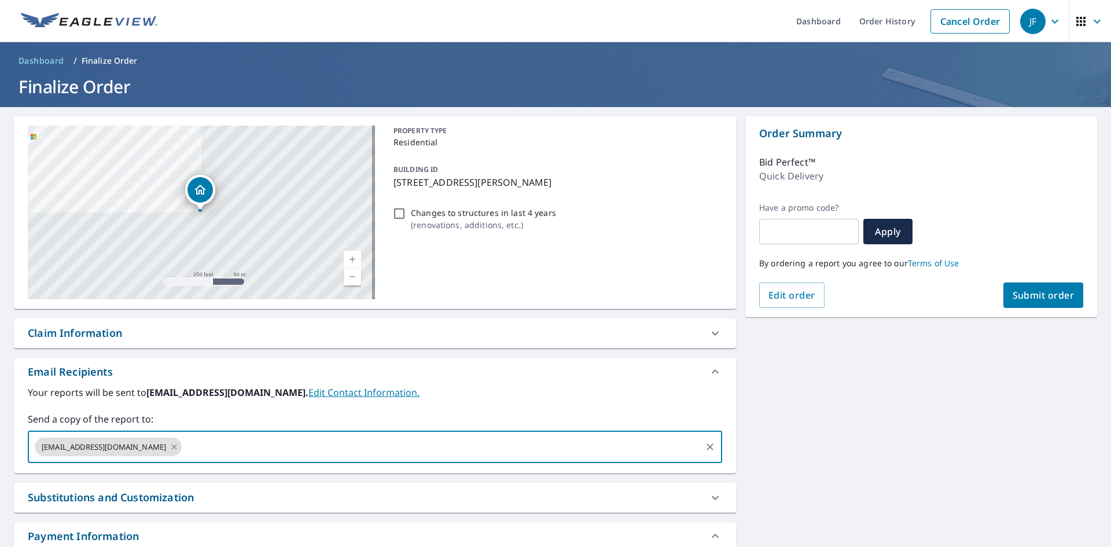
paste input "[EMAIL_ADDRESS][DOMAIN_NAME]"
click at [193, 453] on input "[EMAIL_ADDRESS][DOMAIN_NAME]" at bounding box center [441, 447] width 516 height 22
type input "[EMAIL_ADDRESS][DOMAIN_NAME]"
click at [193, 423] on label "Send a copy of the report to:" at bounding box center [375, 419] width 695 height 14
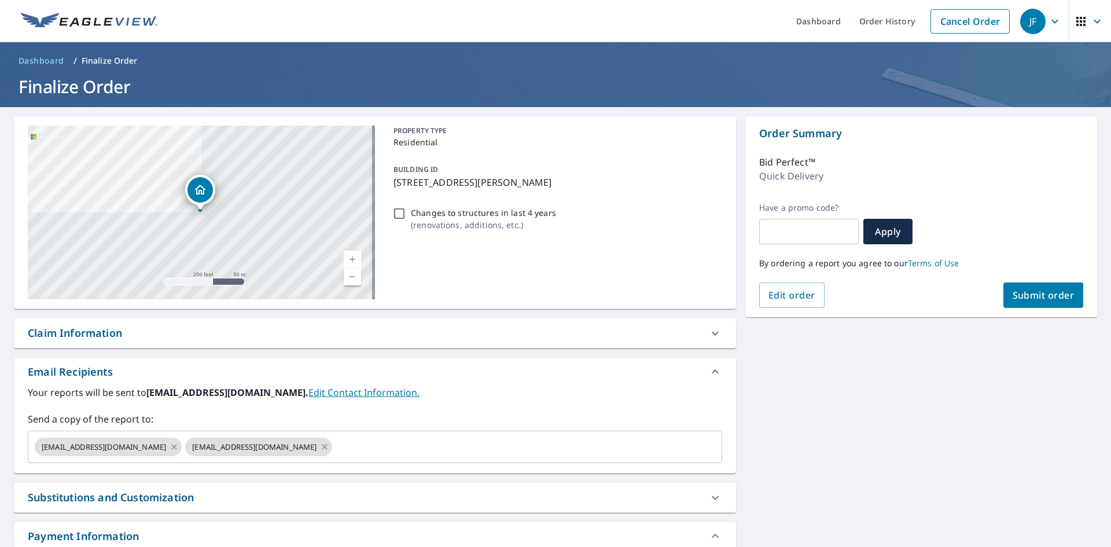
click at [1041, 295] on span "Submit order" at bounding box center [1044, 295] width 62 height 13
